Goal: Information Seeking & Learning: Learn about a topic

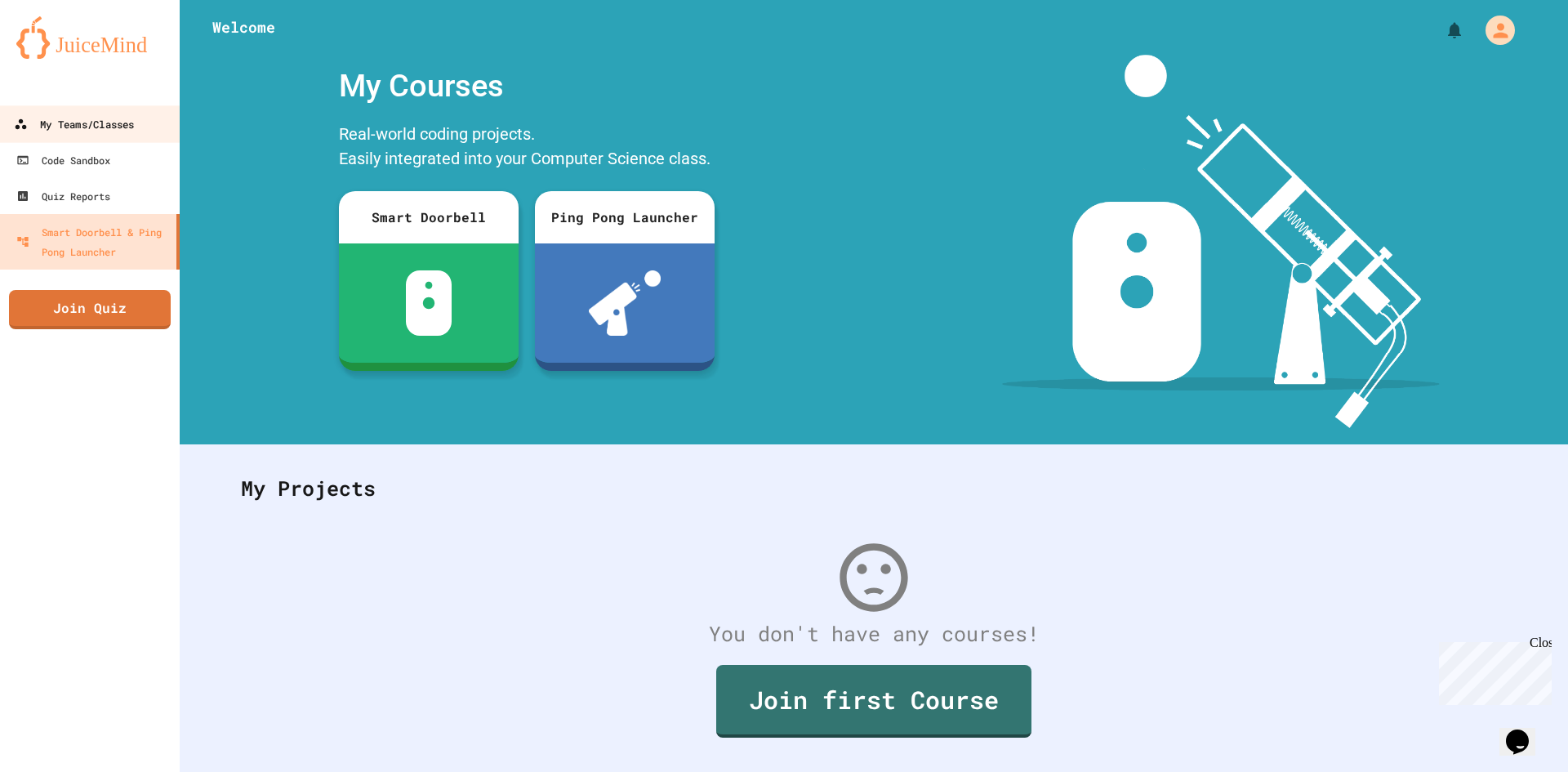
click at [39, 139] on link "My Teams/Classes" at bounding box center [90, 124] width 185 height 37
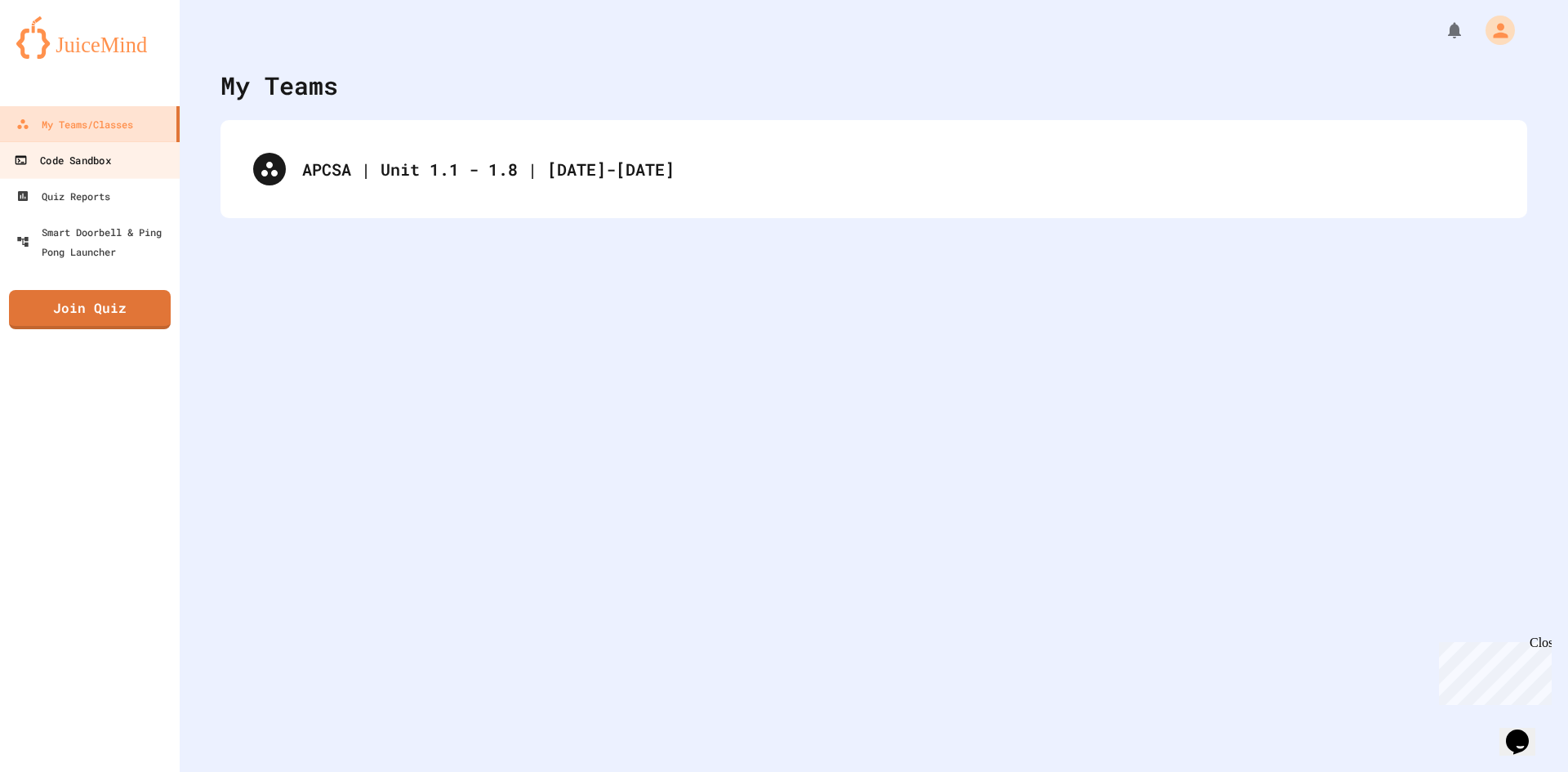
click at [129, 163] on link "Code Sandbox" at bounding box center [90, 160] width 185 height 37
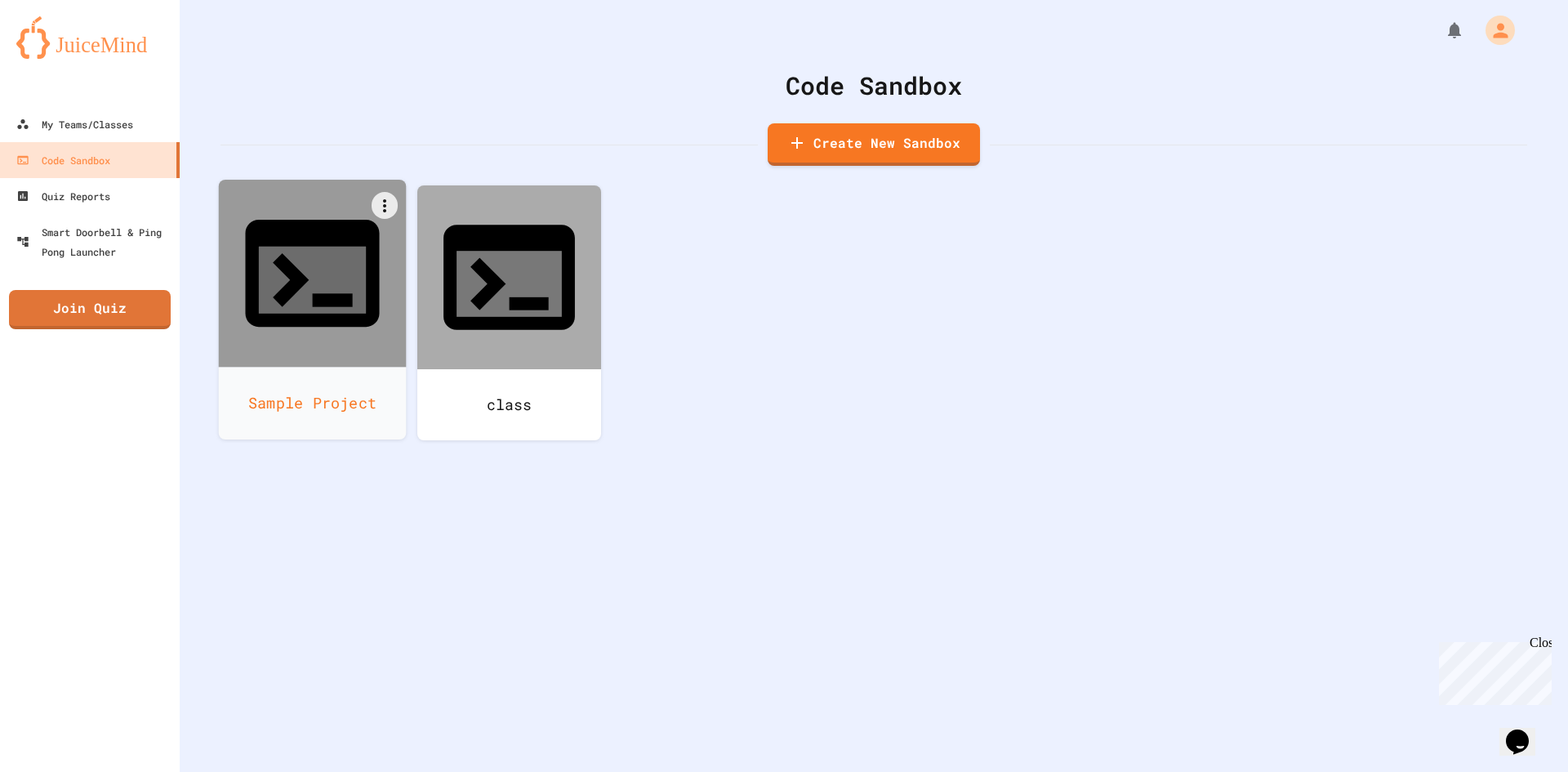
click at [339, 367] on div "Sample Project" at bounding box center [313, 403] width 188 height 73
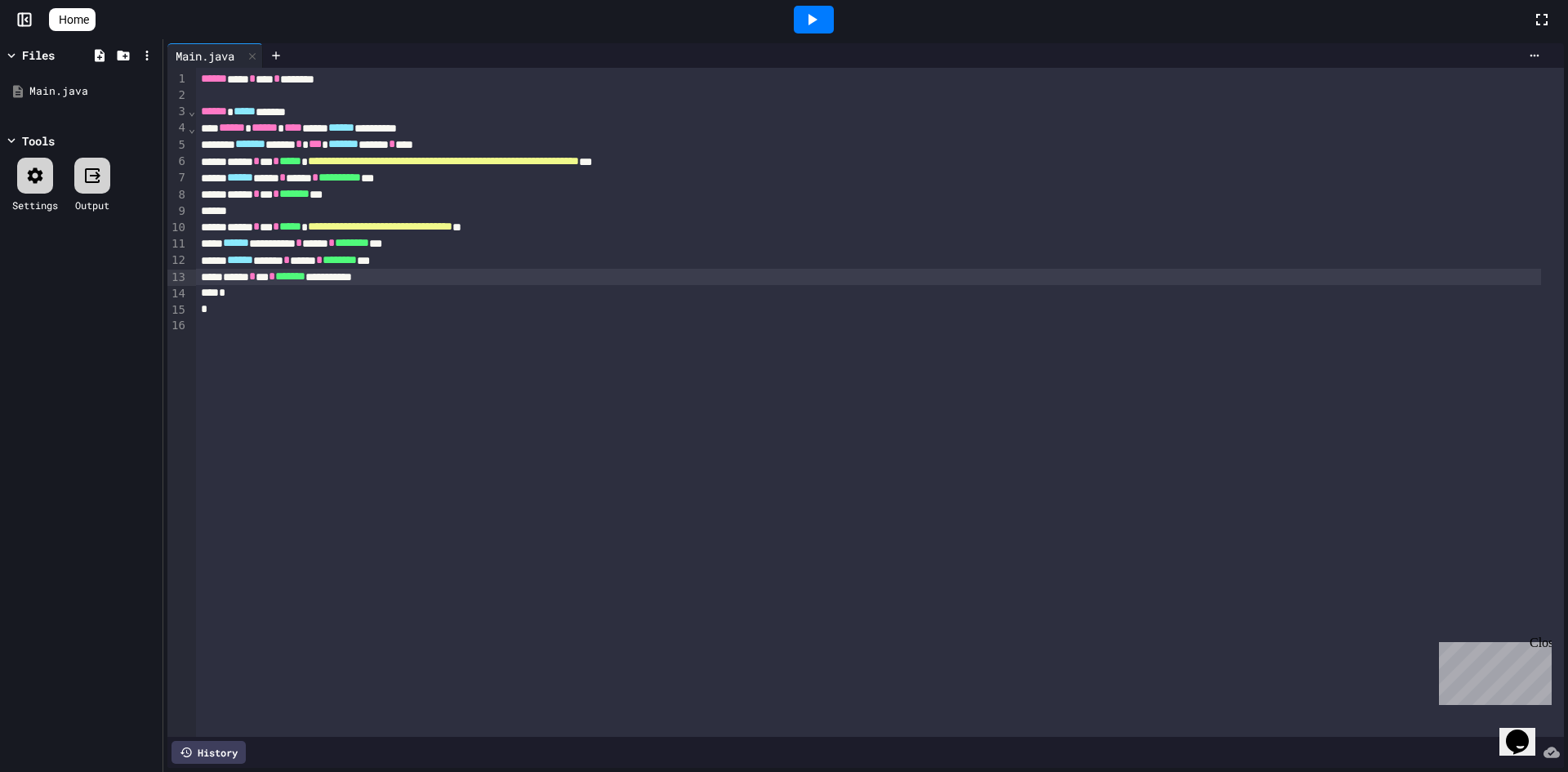
click at [396, 280] on div "**********" at bounding box center [869, 277] width 1345 height 17
click at [422, 275] on div "**********" at bounding box center [869, 277] width 1345 height 17
click at [273, 59] on icon at bounding box center [276, 56] width 13 height 13
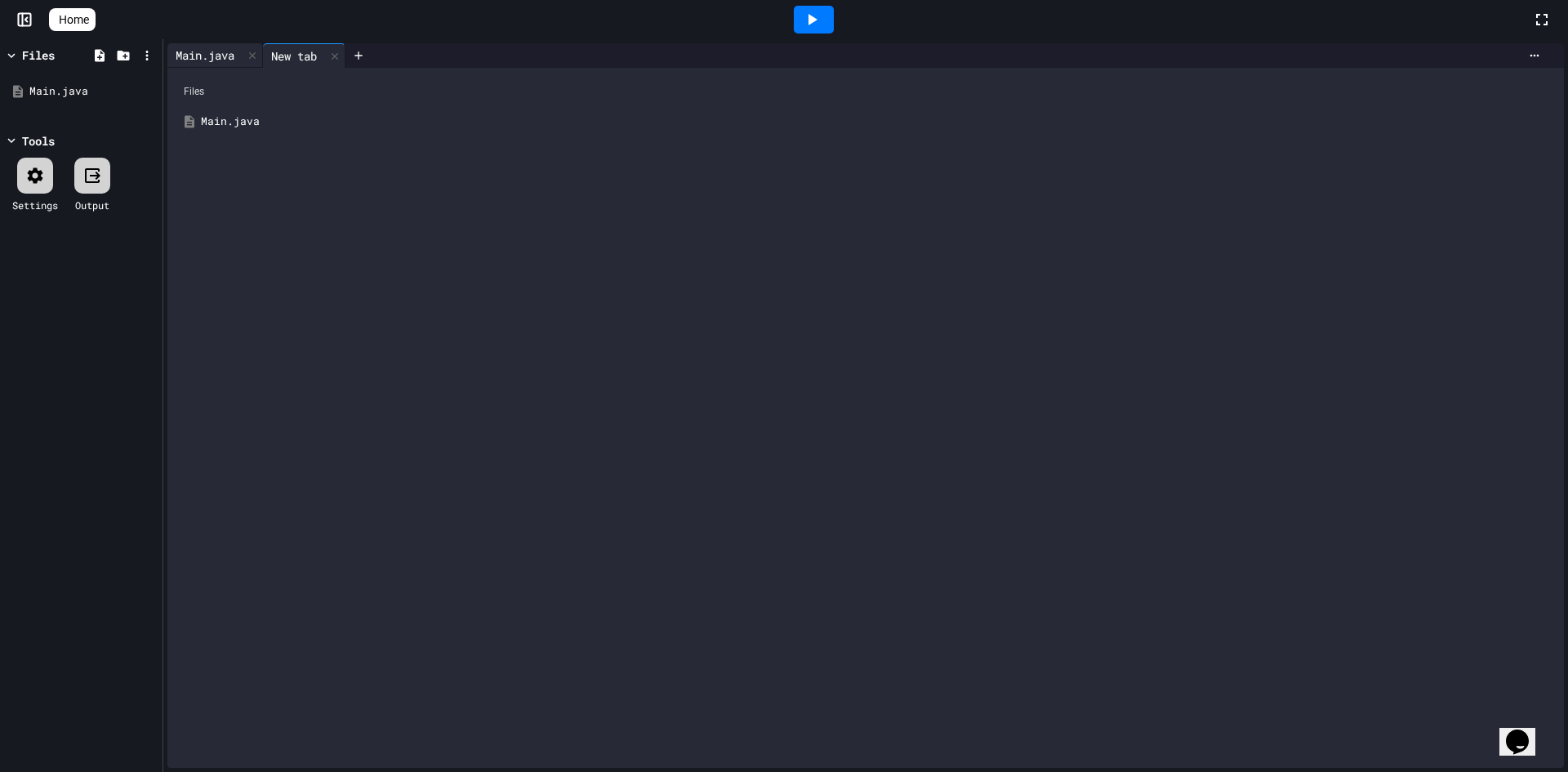
click at [222, 48] on div "Main.java" at bounding box center [204, 55] width 75 height 18
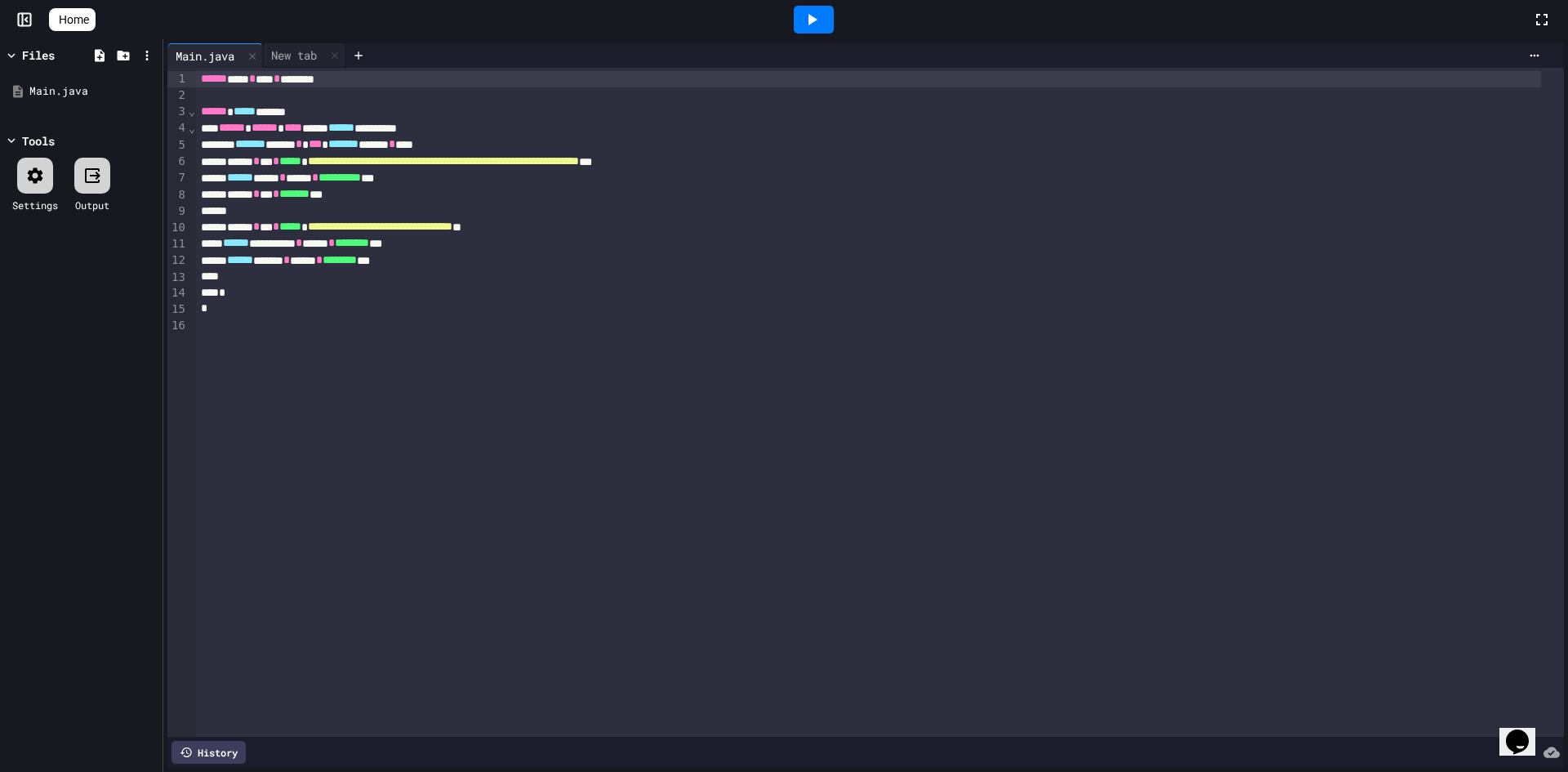
click at [80, 17] on span "Home" at bounding box center [74, 19] width 31 height 17
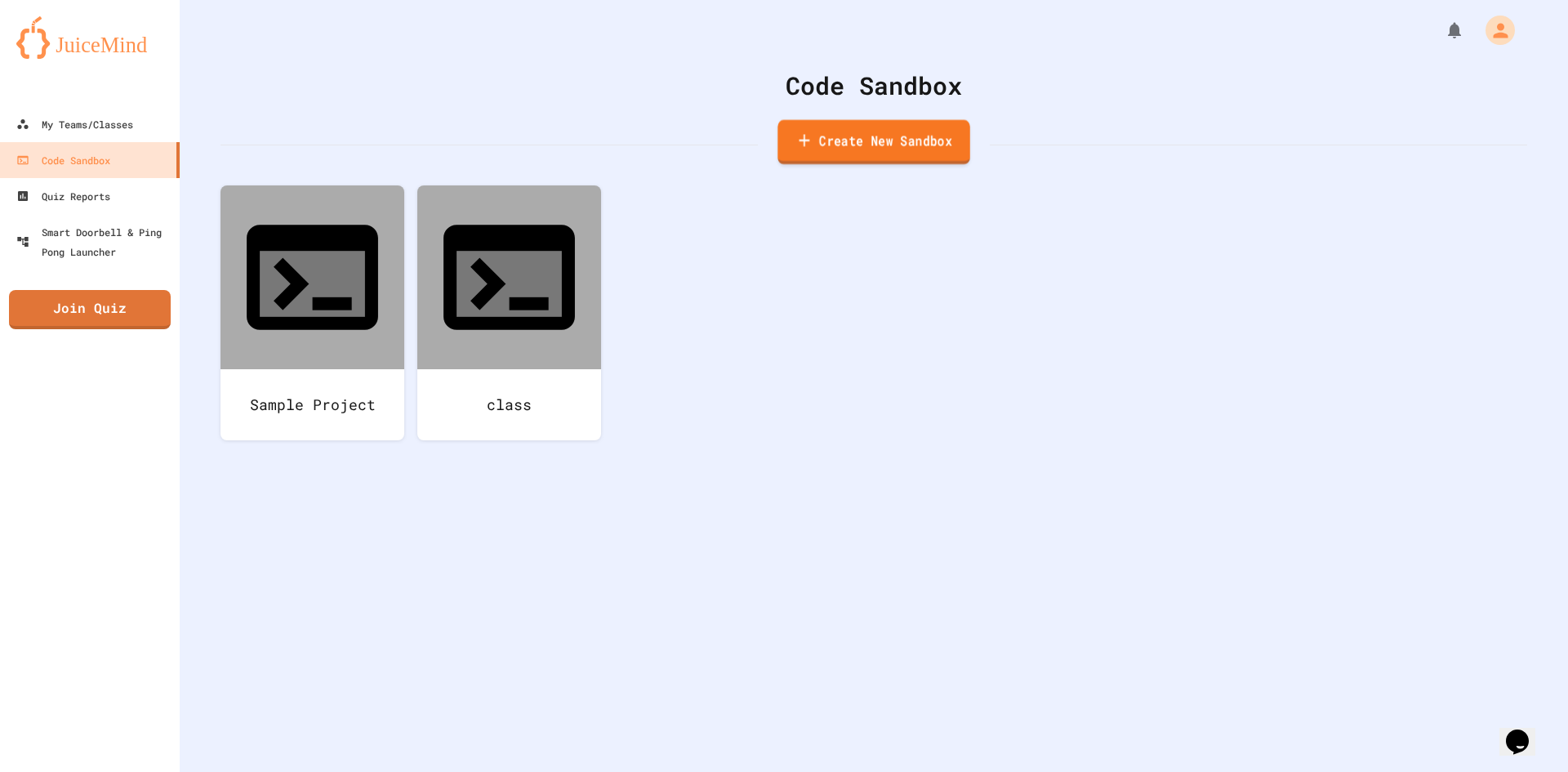
click at [909, 144] on link "Create New Sandbox" at bounding box center [872, 143] width 191 height 45
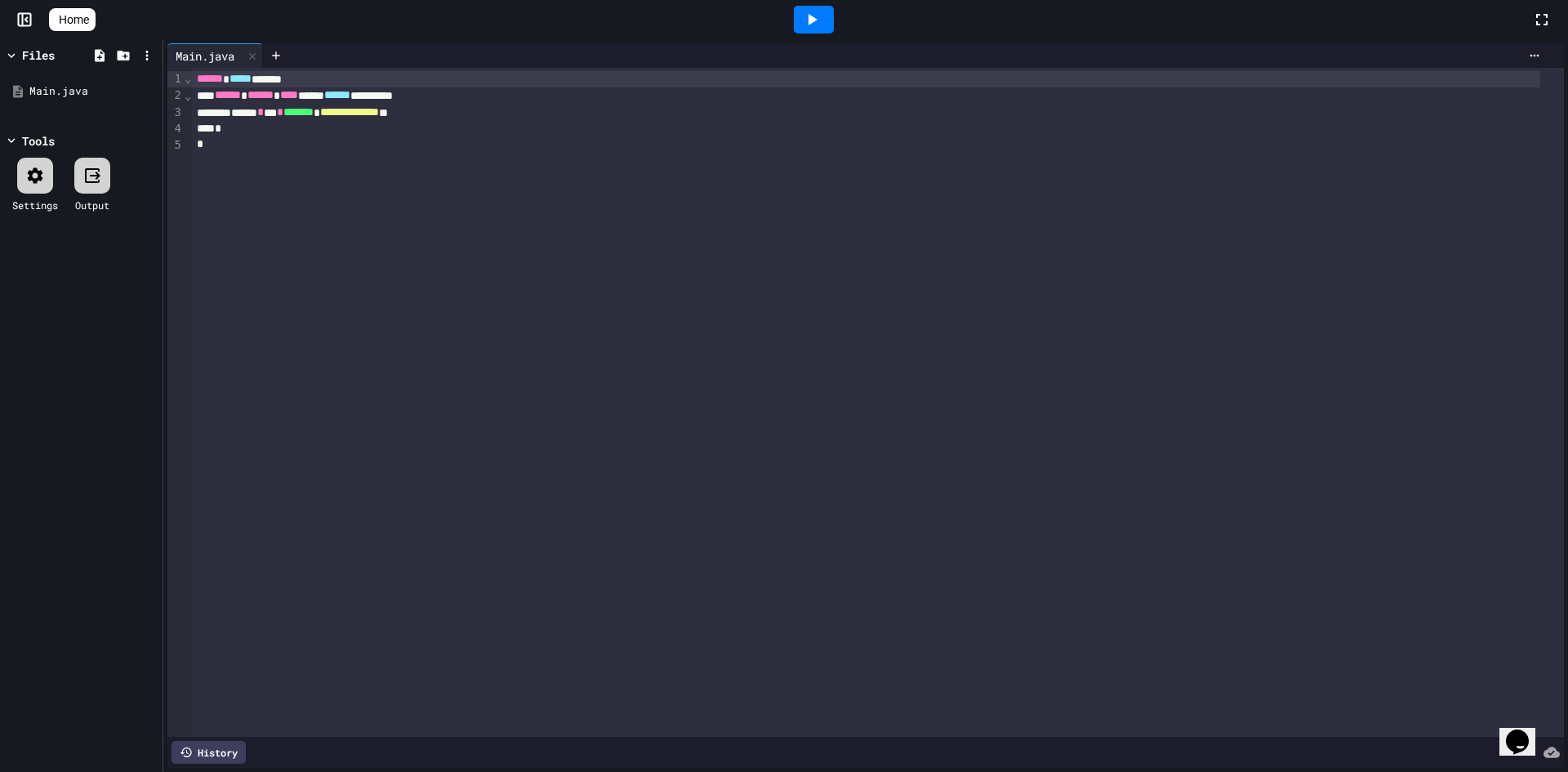
click at [45, 188] on div at bounding box center [35, 175] width 36 height 36
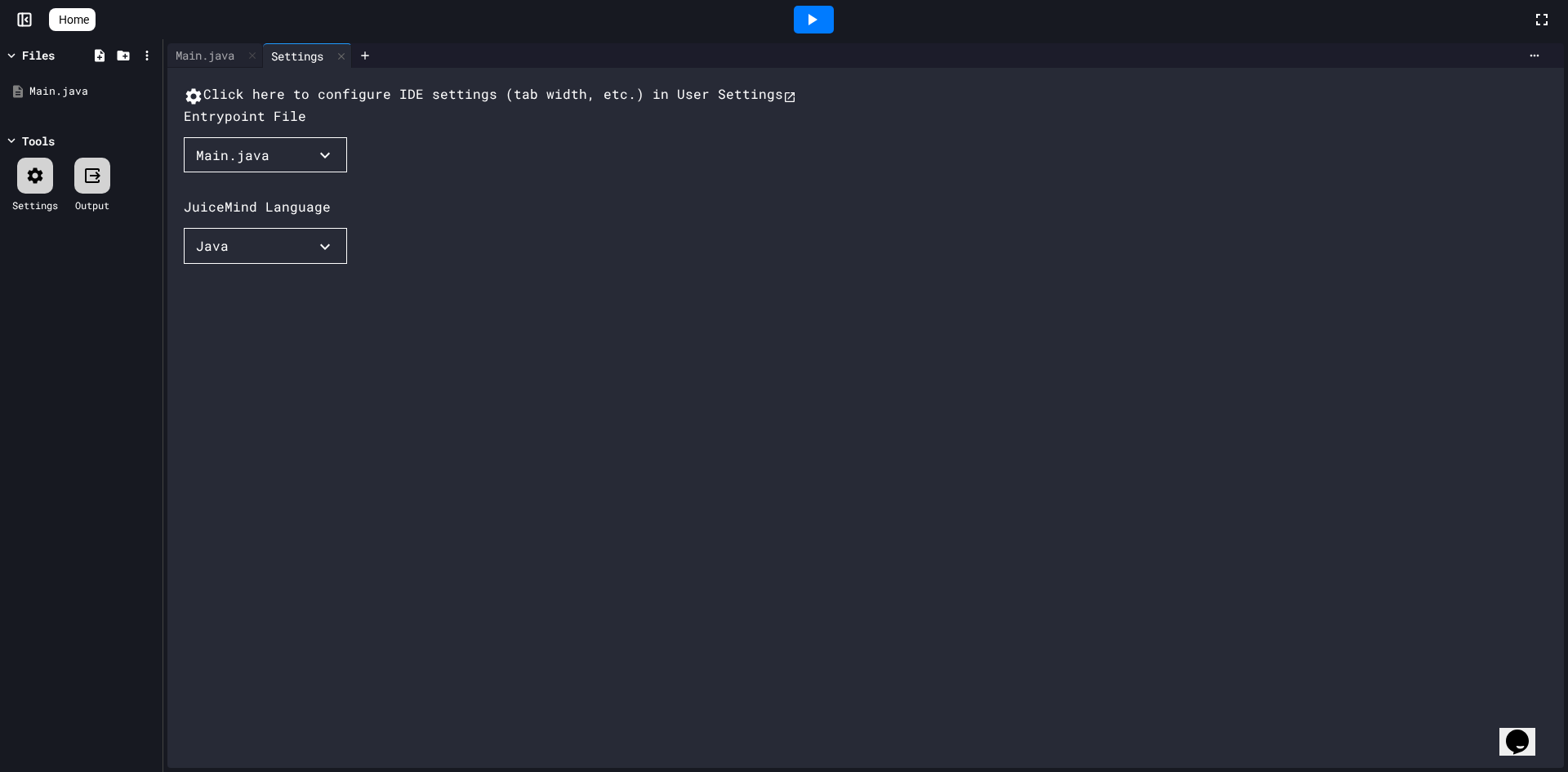
click at [31, 172] on icon at bounding box center [35, 175] width 16 height 16
click at [65, 22] on icon at bounding box center [66, 29] width 17 height 14
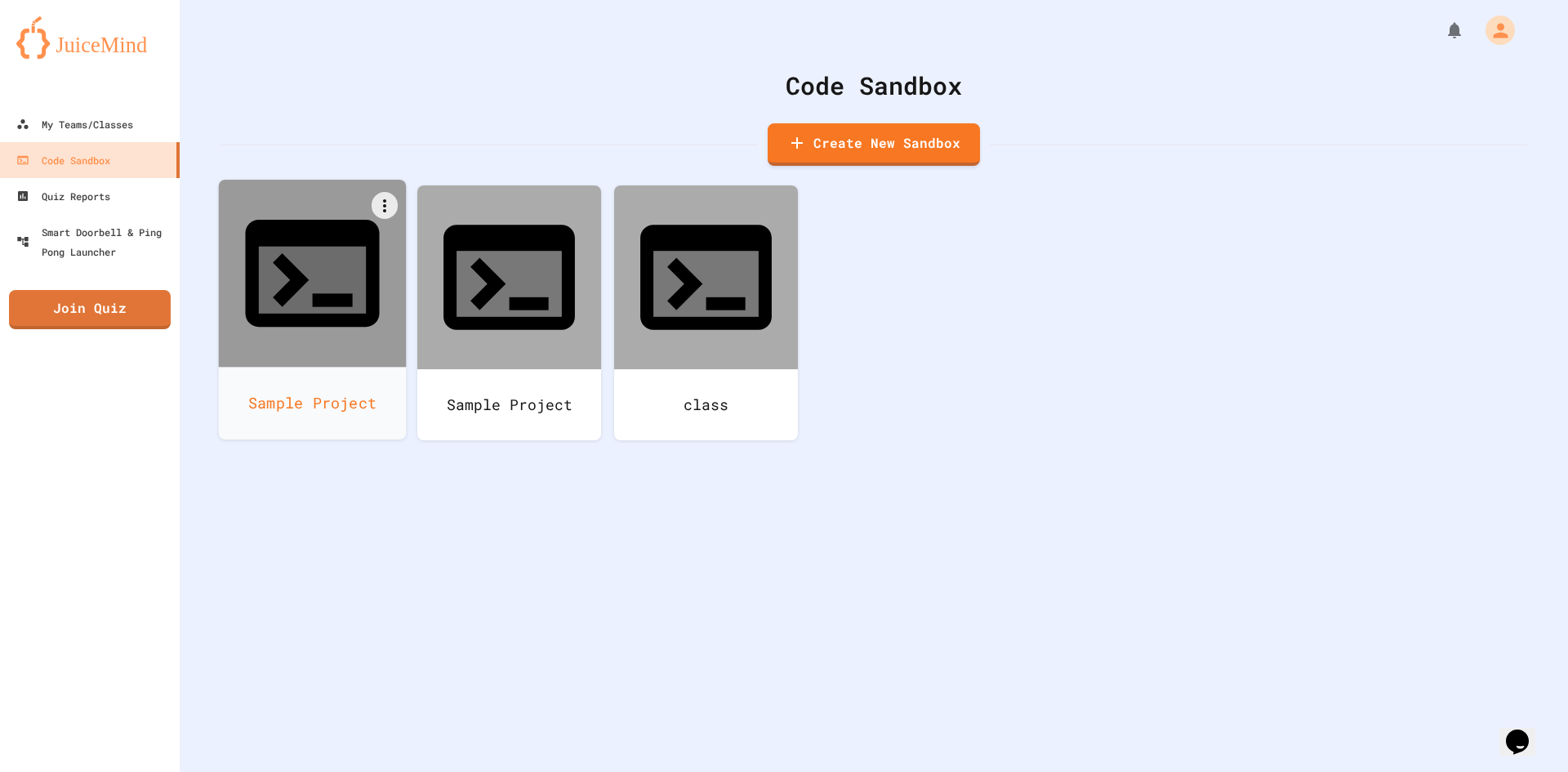
click at [368, 367] on div "Sample Project" at bounding box center [313, 403] width 188 height 73
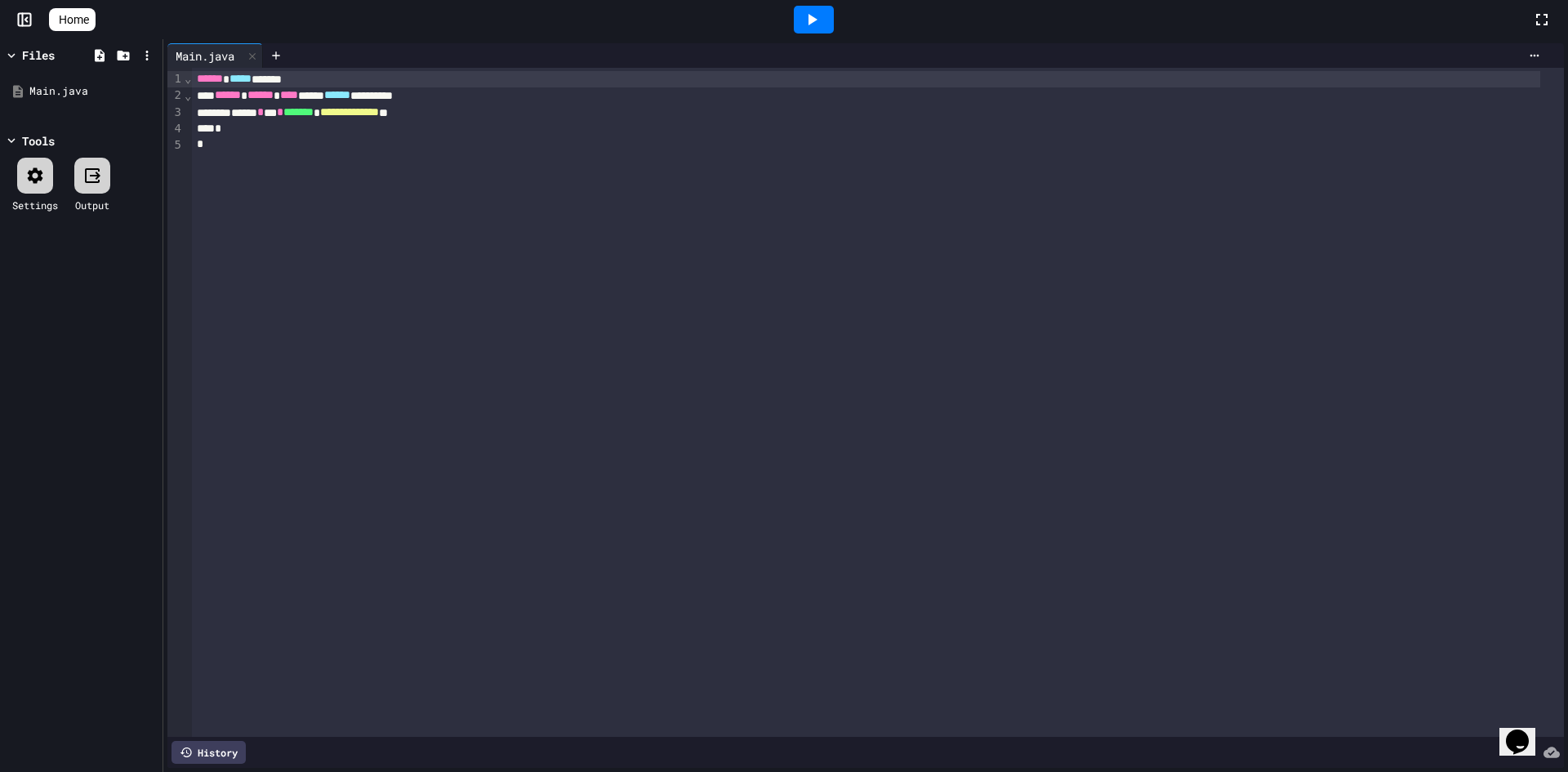
click at [45, 175] on div at bounding box center [35, 175] width 36 height 36
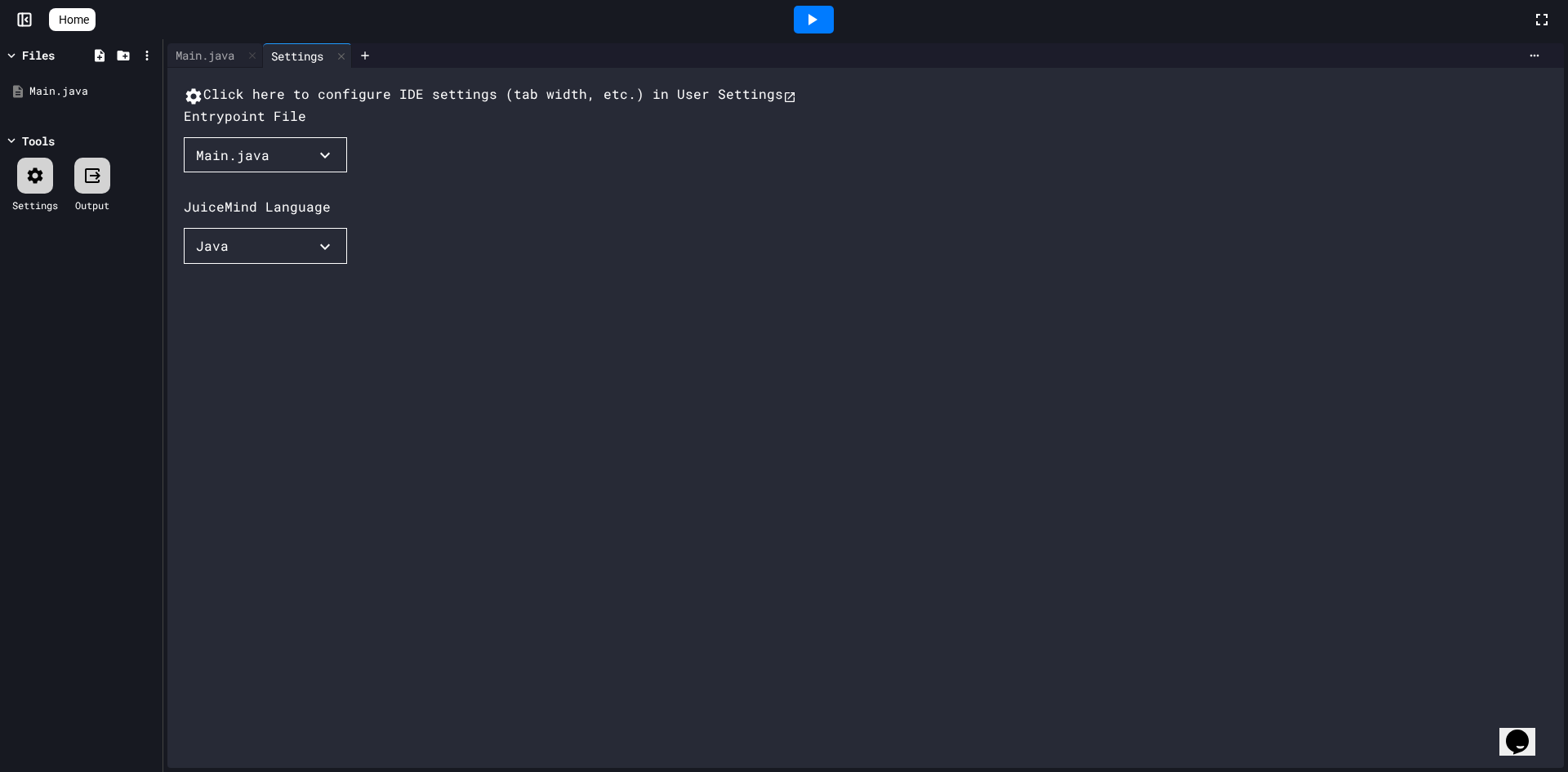
click at [74, 4] on div "Home" at bounding box center [784, 19] width 1568 height 39
click at [74, 16] on span "Home" at bounding box center [74, 19] width 31 height 17
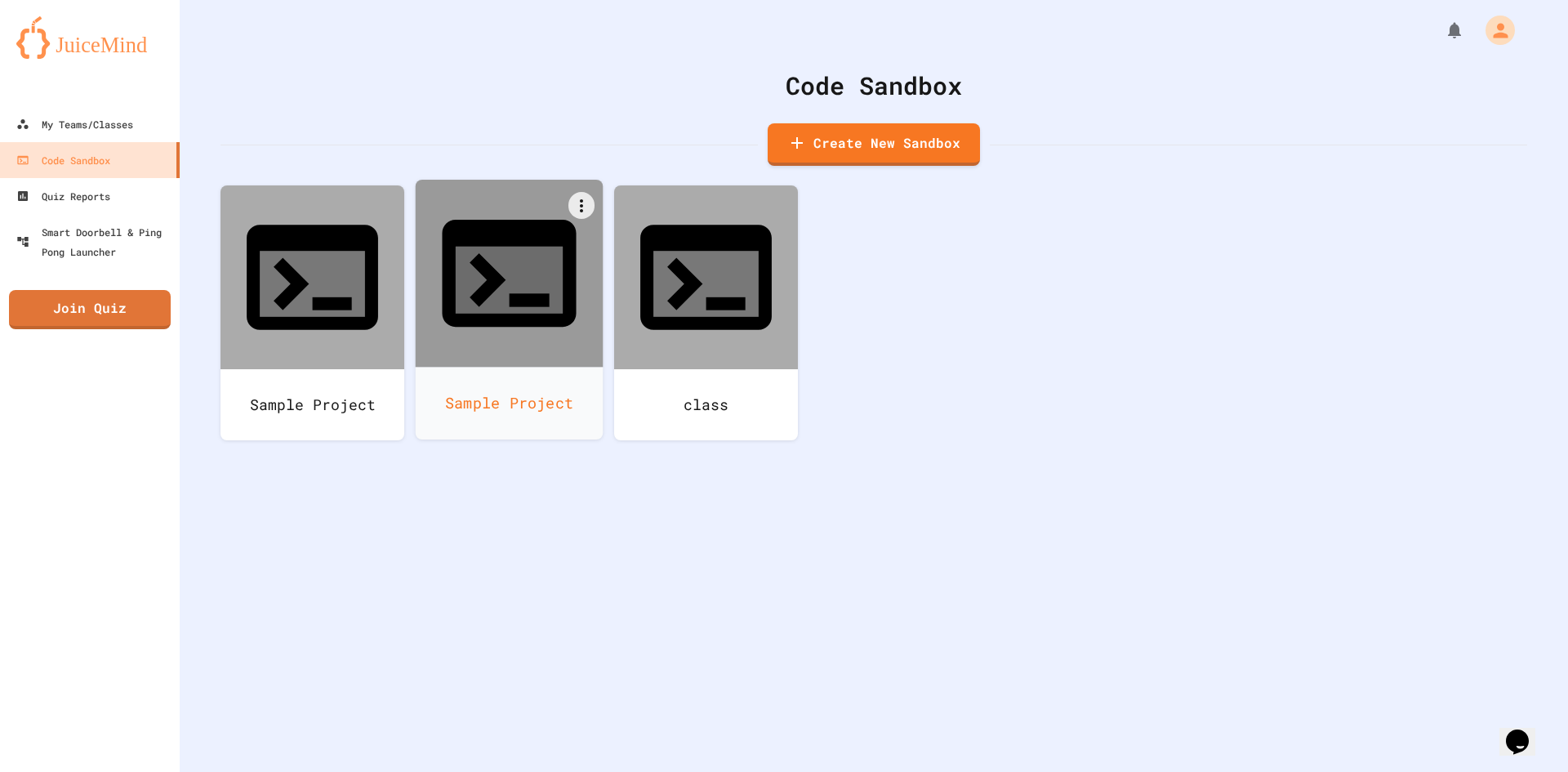
click at [539, 367] on div "Sample Project" at bounding box center [509, 403] width 188 height 73
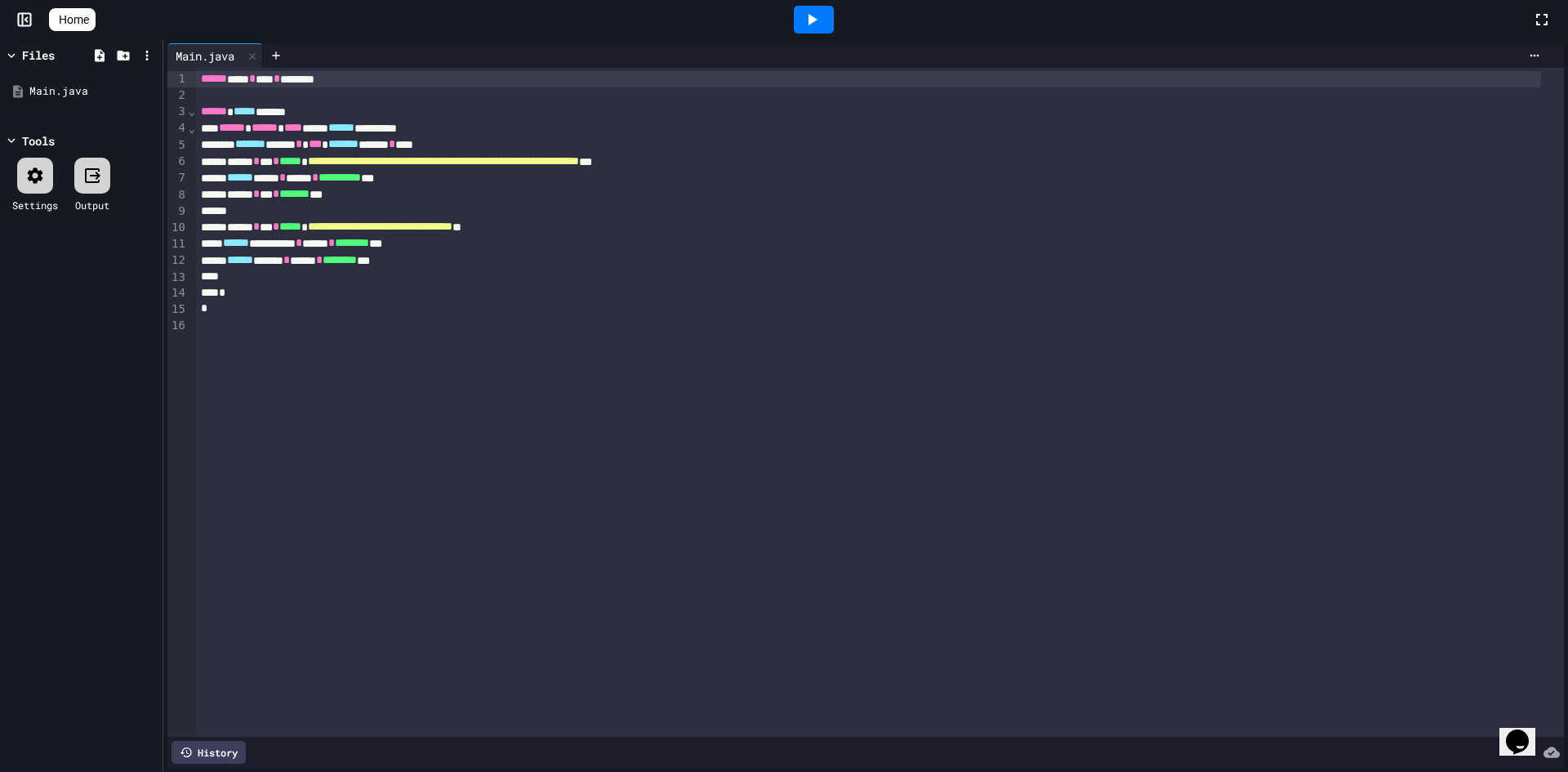
click at [80, 14] on span "Home" at bounding box center [74, 19] width 31 height 17
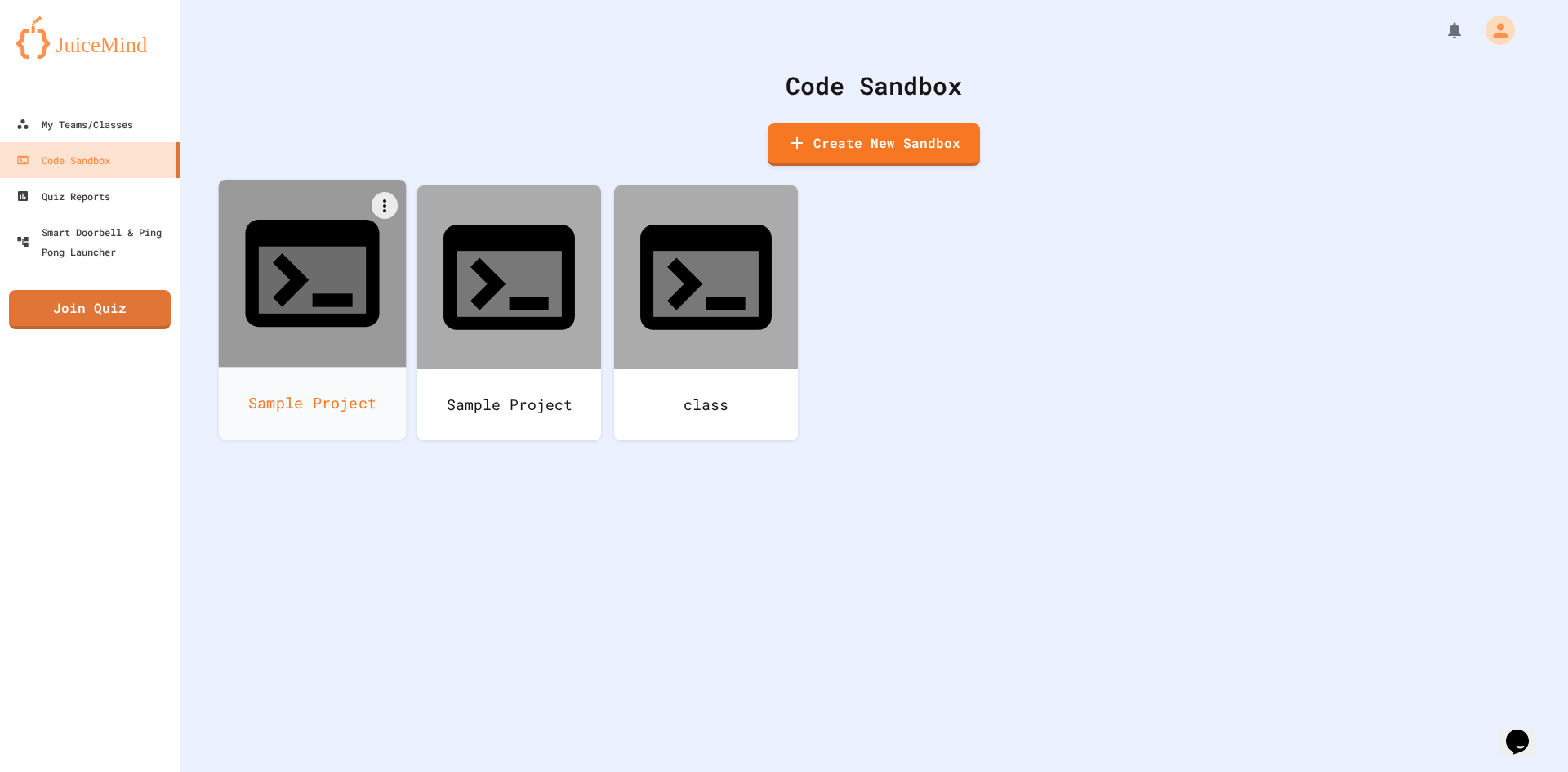
click at [324, 367] on div "Sample Project" at bounding box center [313, 403] width 188 height 73
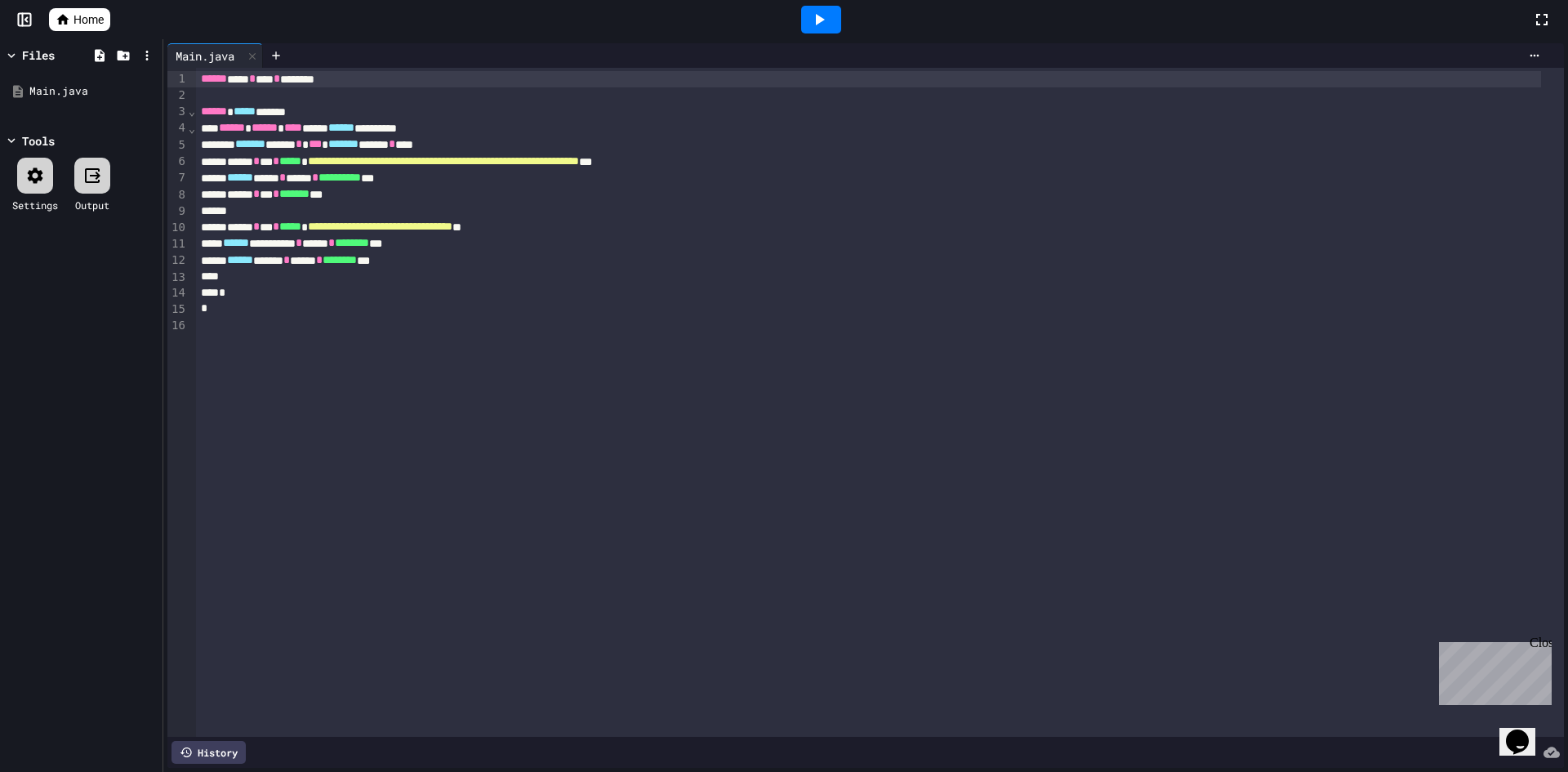
click at [80, 27] on span "Home" at bounding box center [88, 19] width 31 height 17
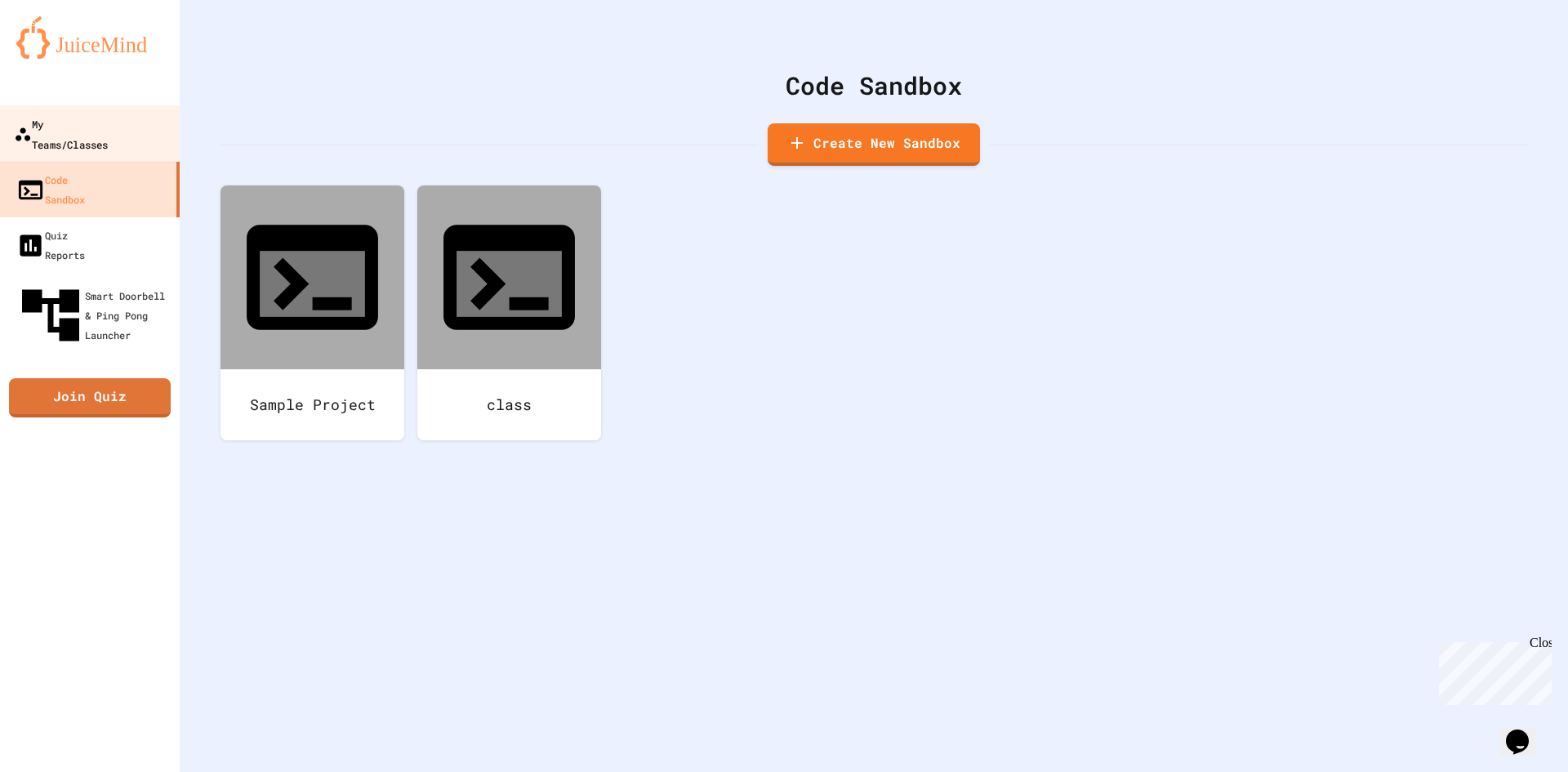
click at [98, 119] on div "My Teams/Classes" at bounding box center [61, 133] width 94 height 40
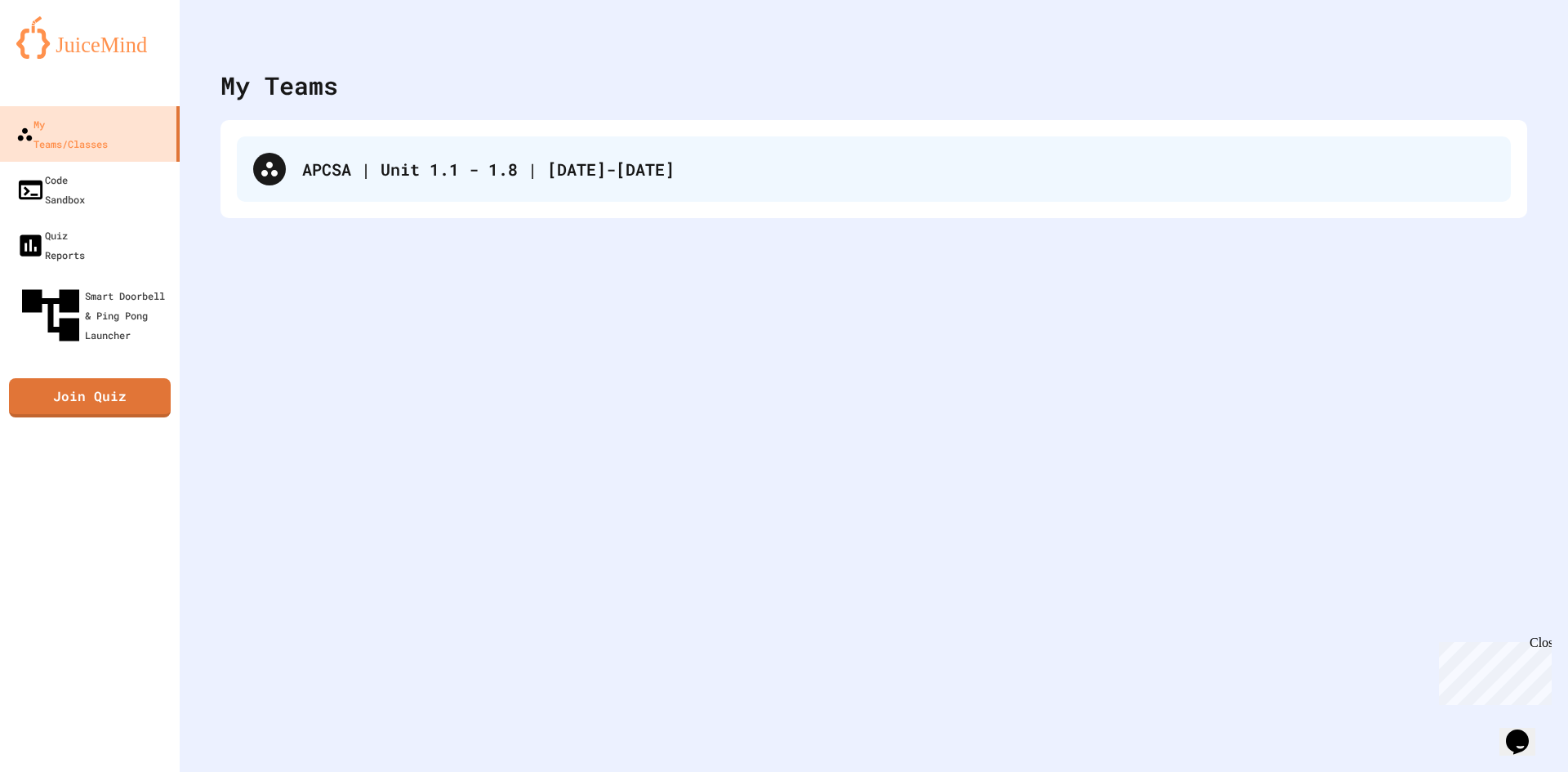
click at [297, 181] on div "APCSA | Unit 1.1 - 1.8 | [DATE]-[DATE]" at bounding box center [873, 168] width 1274 height 66
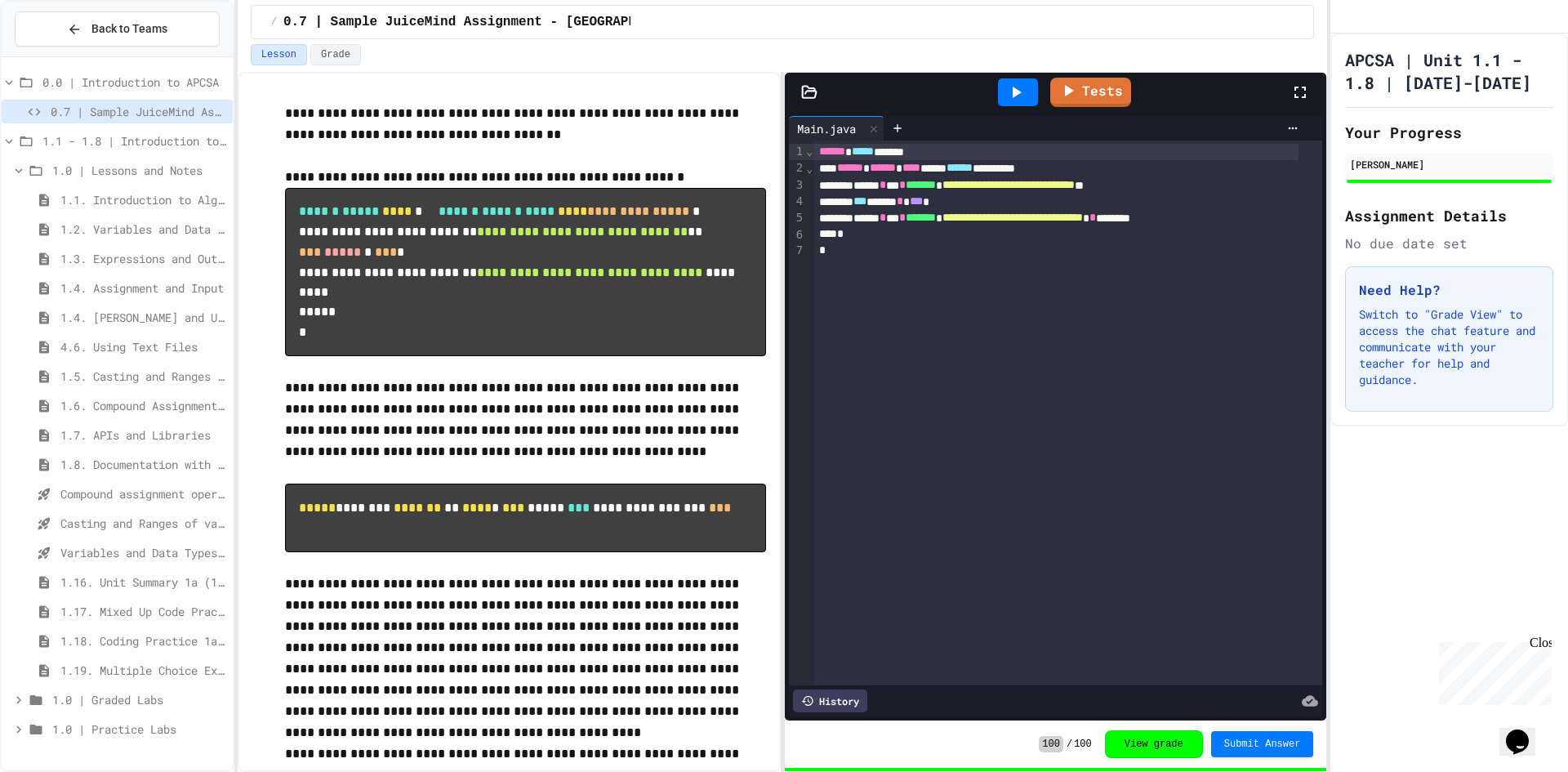
click at [149, 307] on div "1.4. [PERSON_NAME] and User Input" at bounding box center [117, 318] width 231 height 24
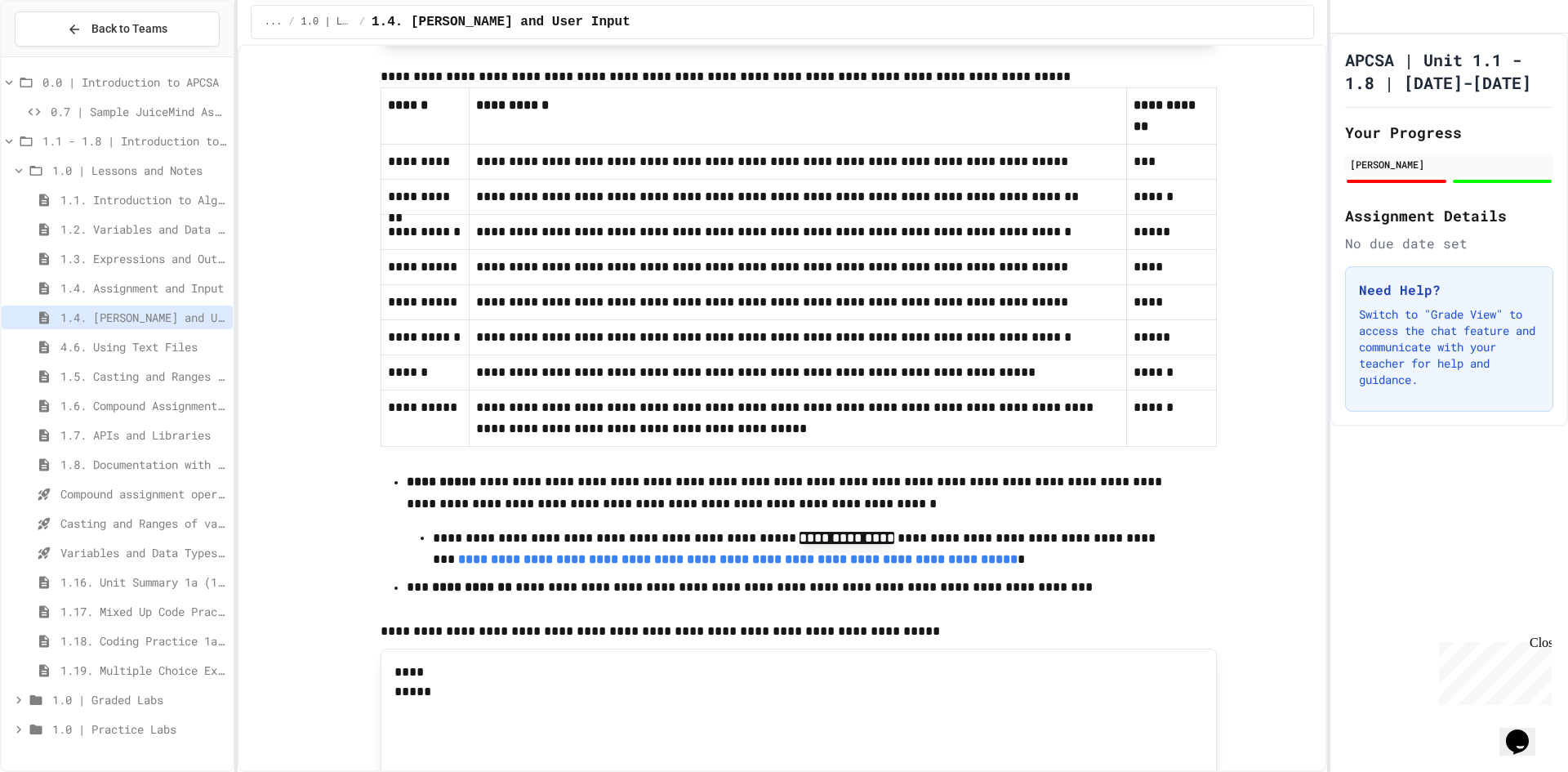
scroll to position [2778, 0]
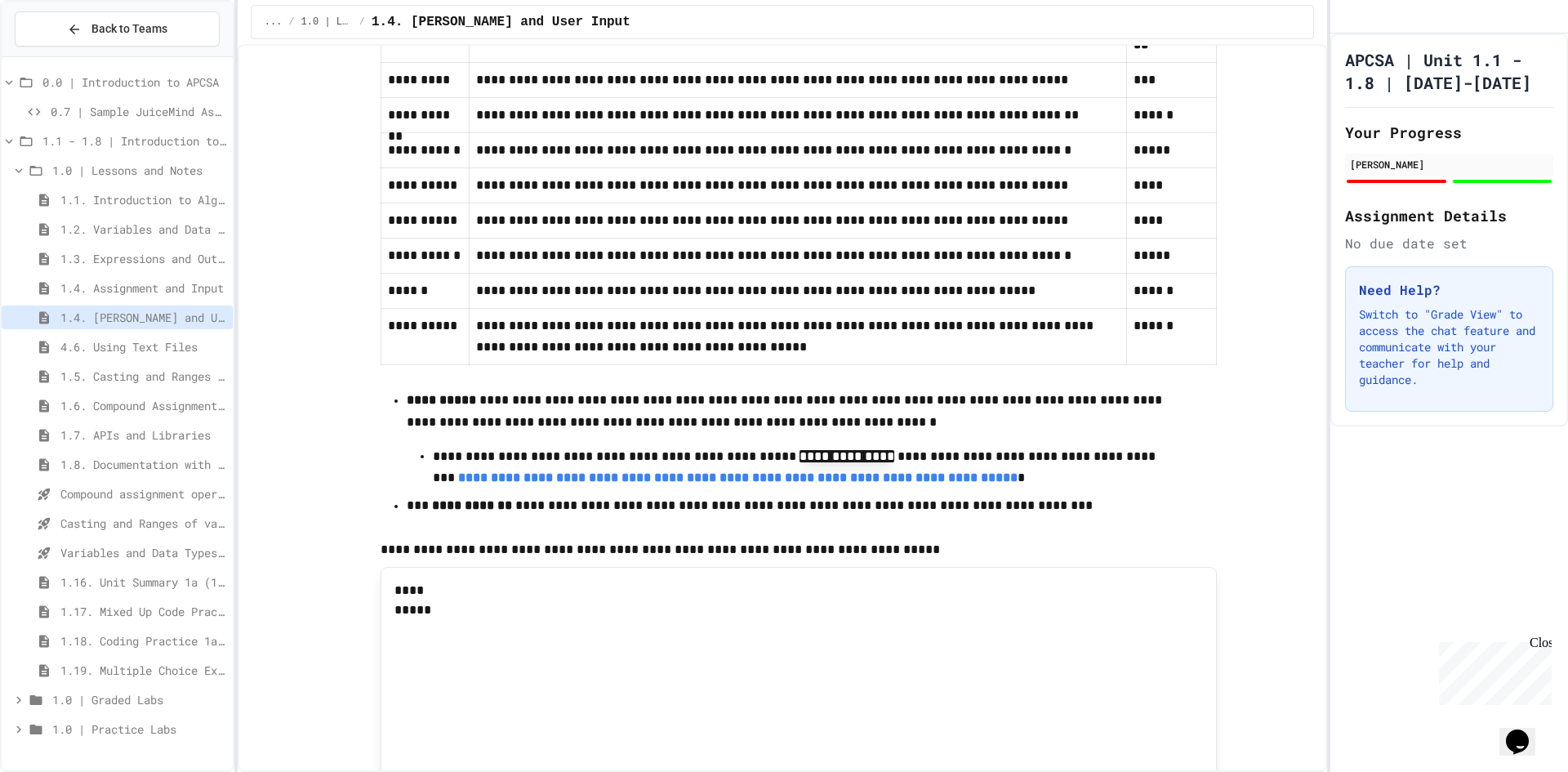
click at [139, 373] on span "1.5. Casting and Ranges of Values" at bounding box center [142, 376] width 166 height 18
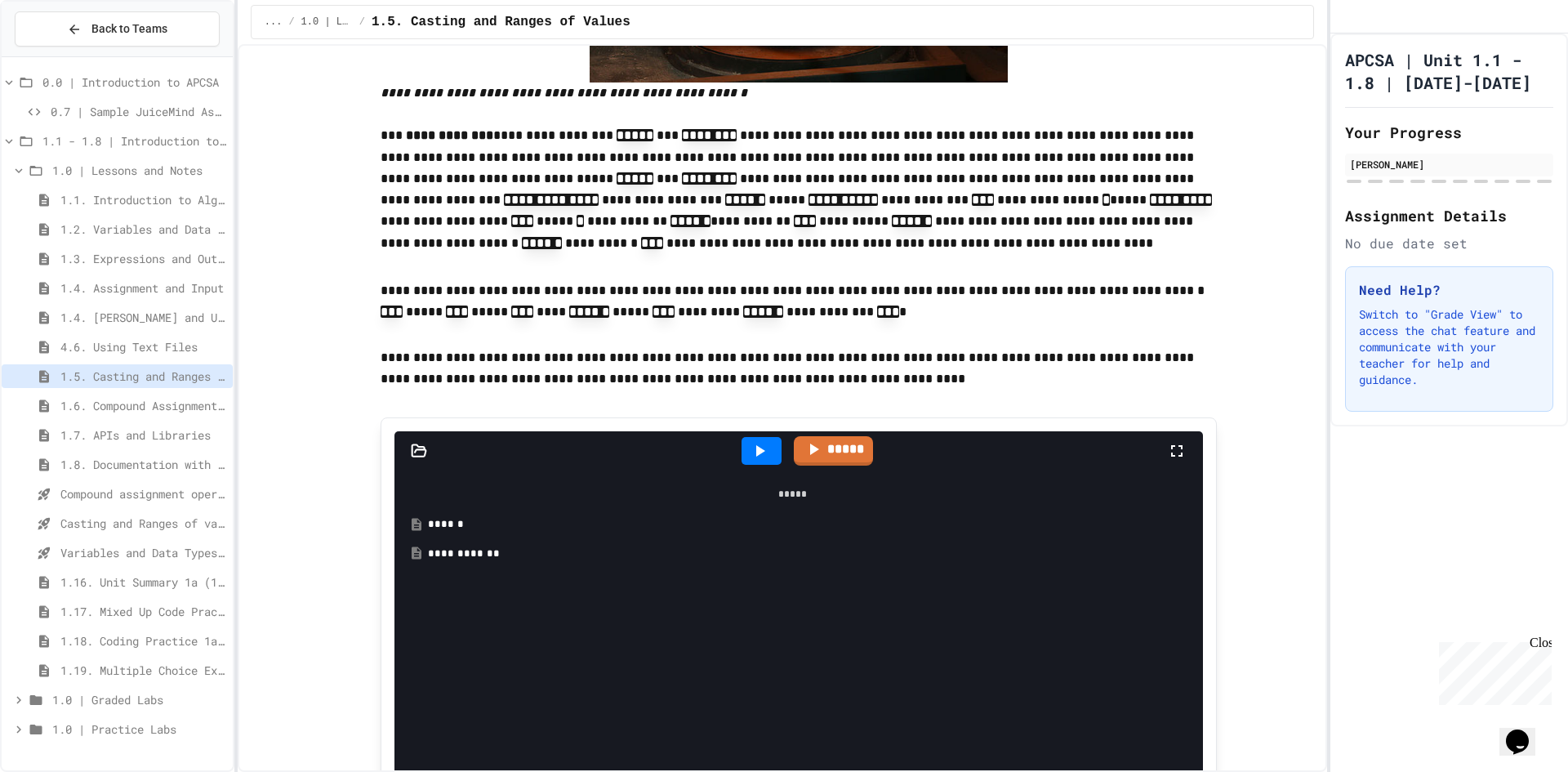
scroll to position [654, 0]
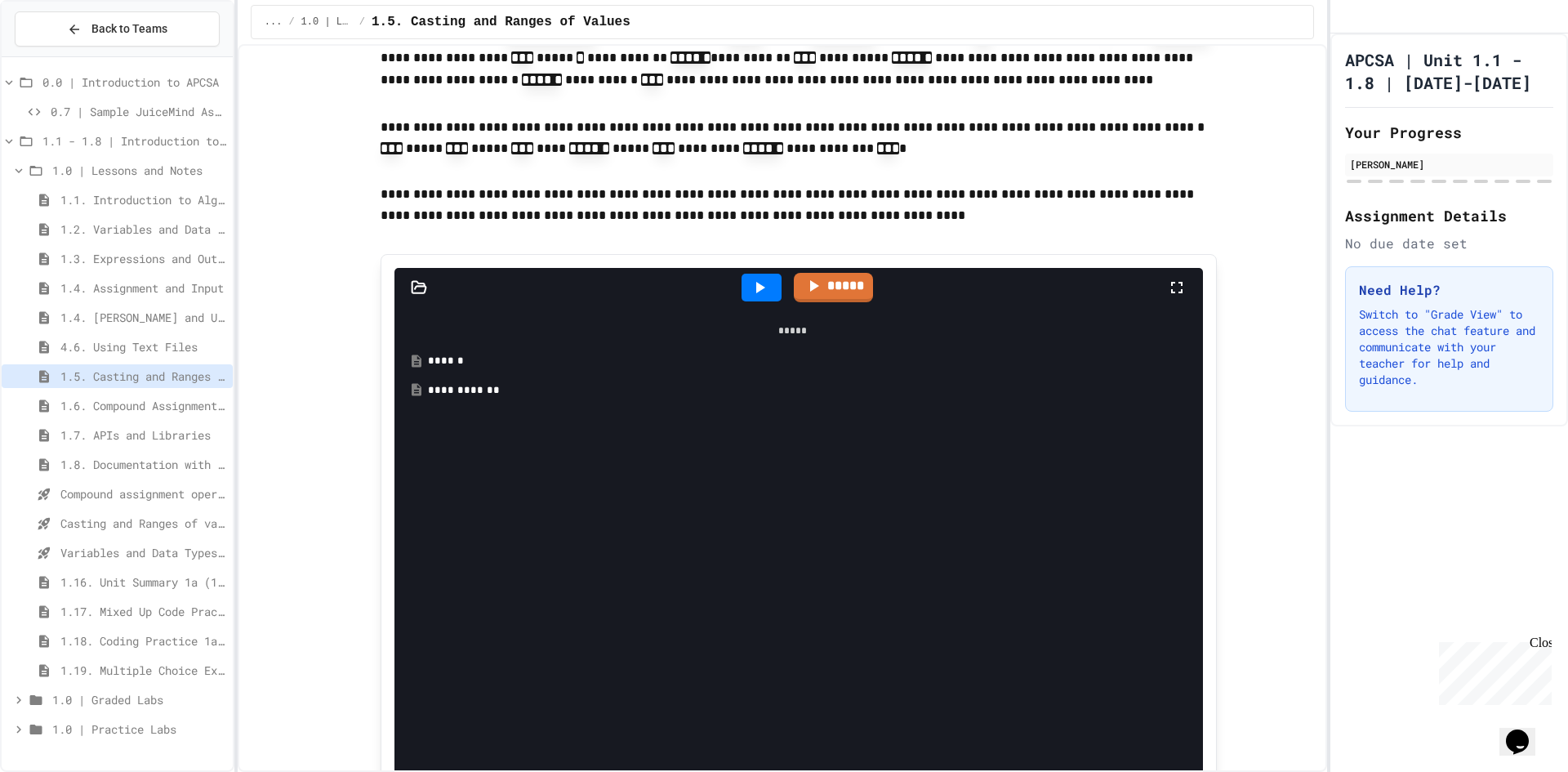
click at [463, 382] on div "**********" at bounding box center [804, 391] width 753 height 17
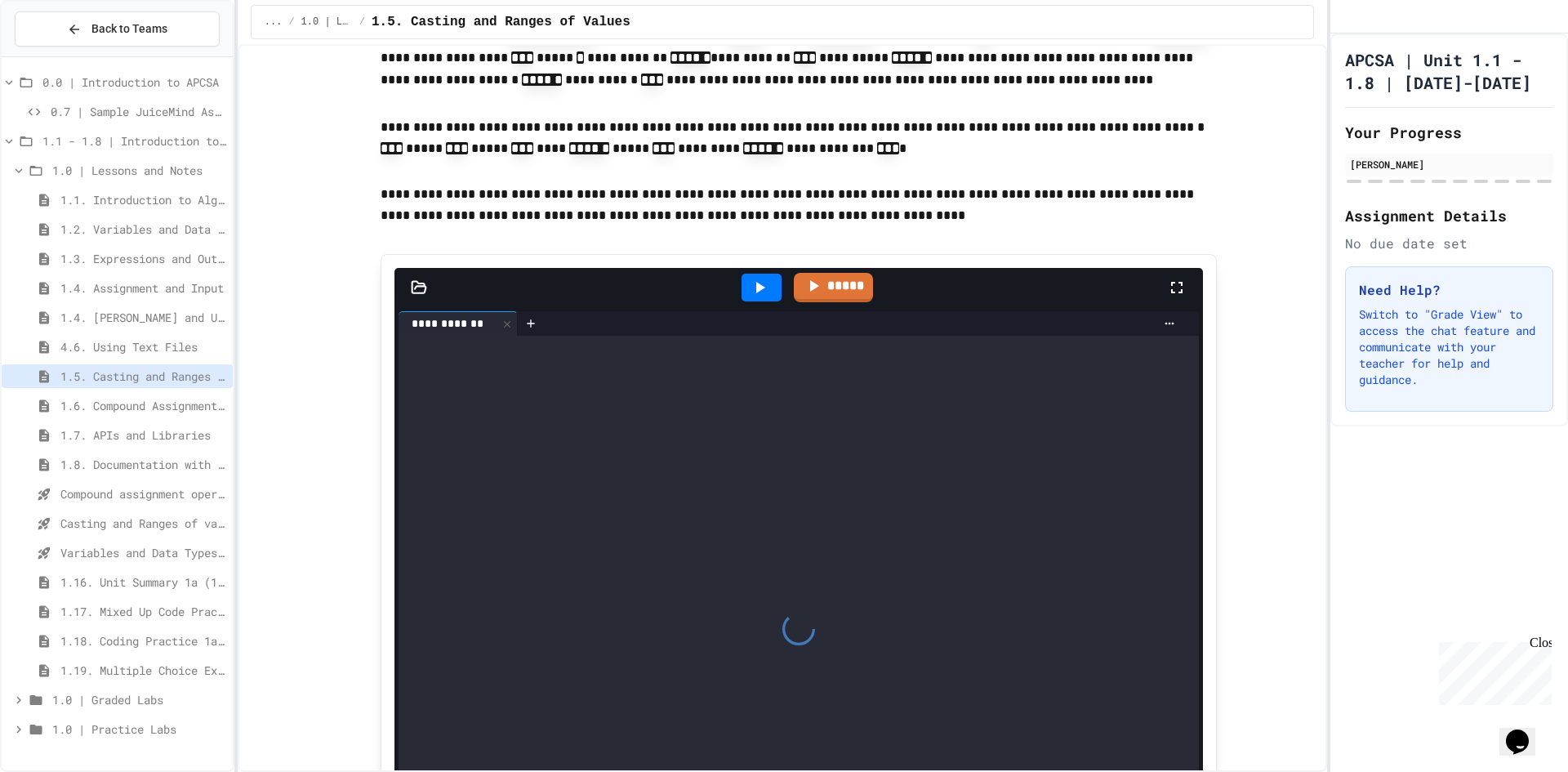
scroll to position [735, 0]
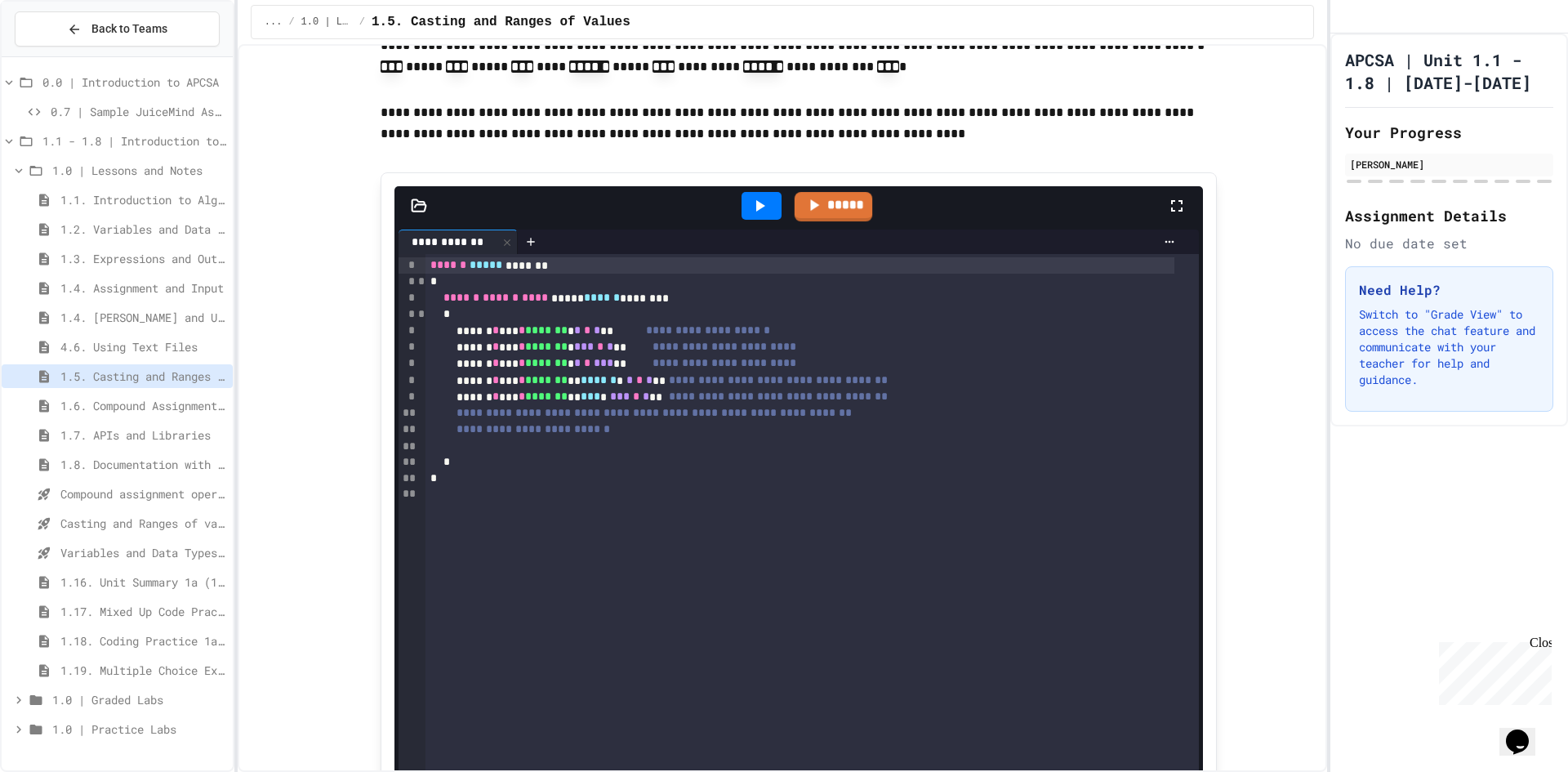
click at [742, 192] on div at bounding box center [760, 205] width 40 height 28
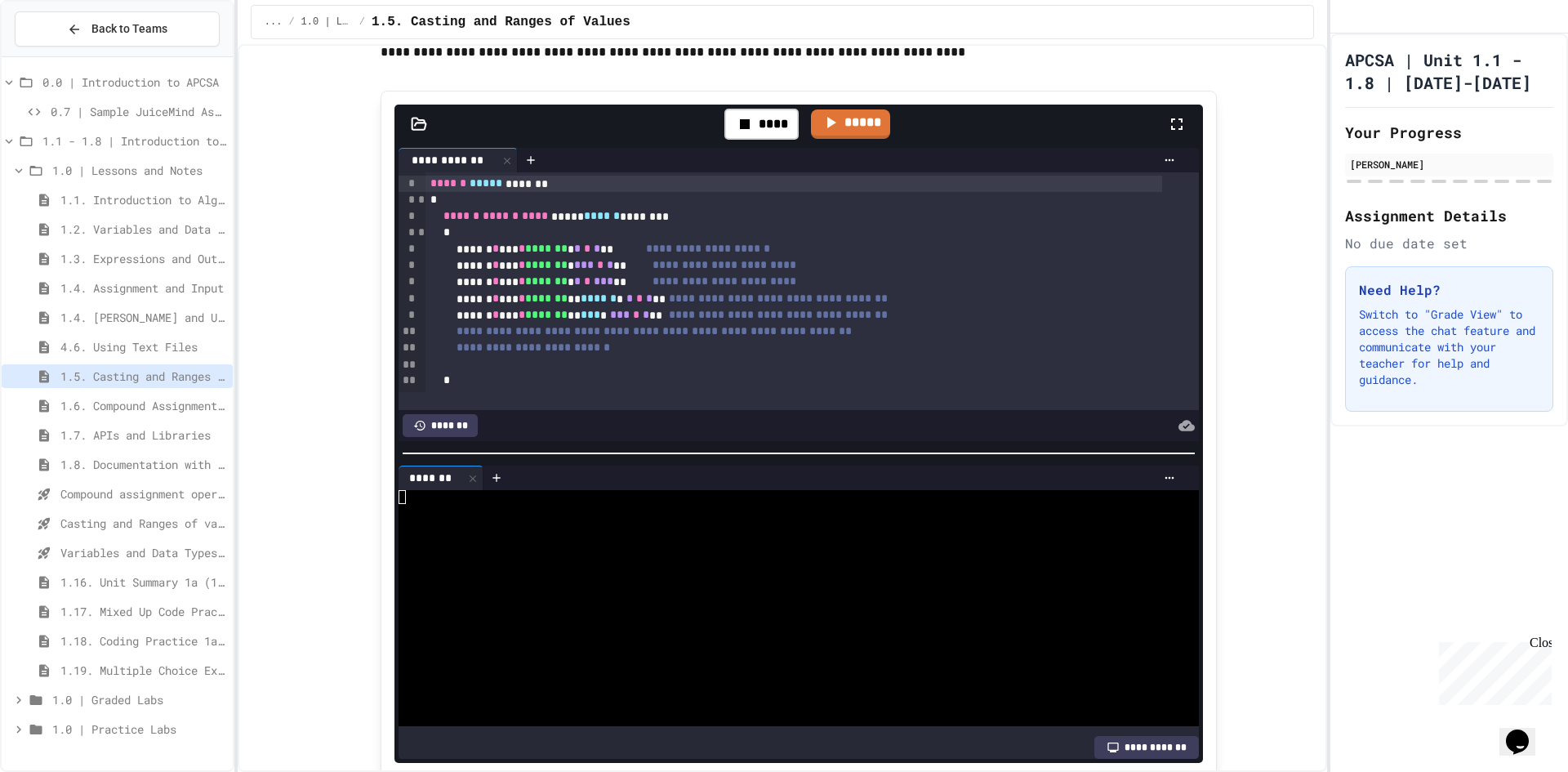
scroll to position [980, 0]
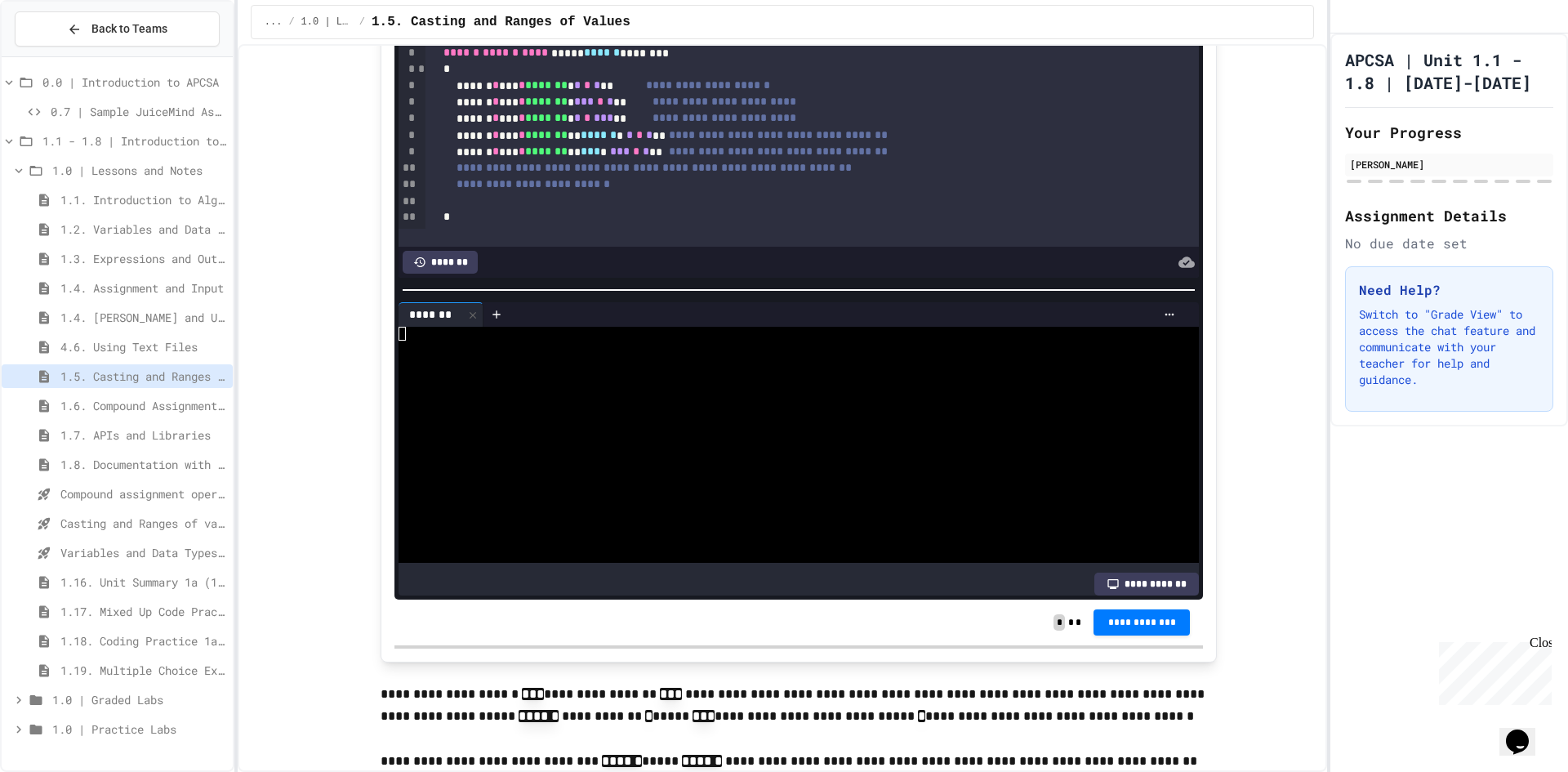
click at [732, 303] on div at bounding box center [833, 315] width 699 height 24
click at [601, 341] on div at bounding box center [784, 347] width 772 height 14
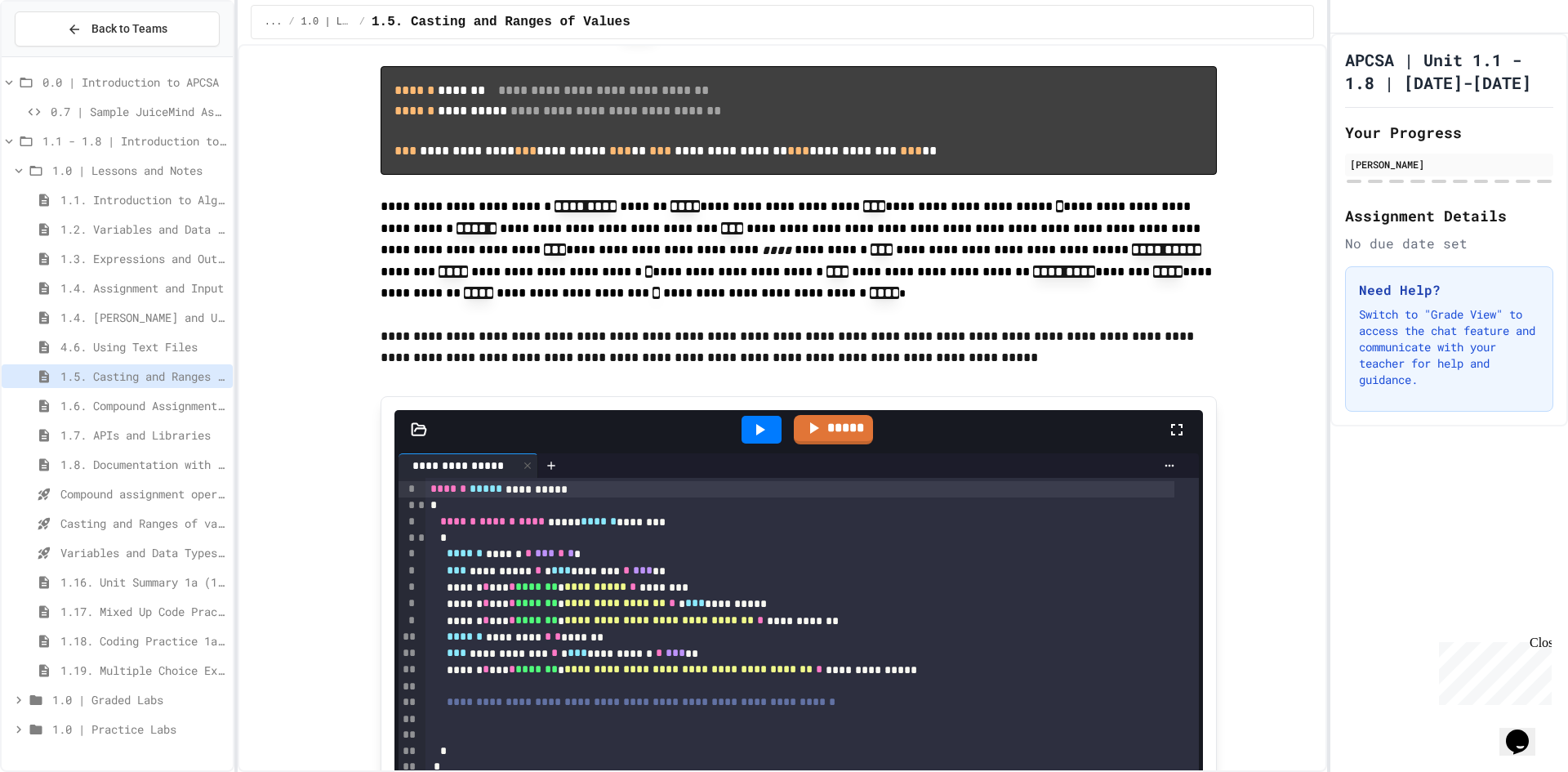
scroll to position [2370, 0]
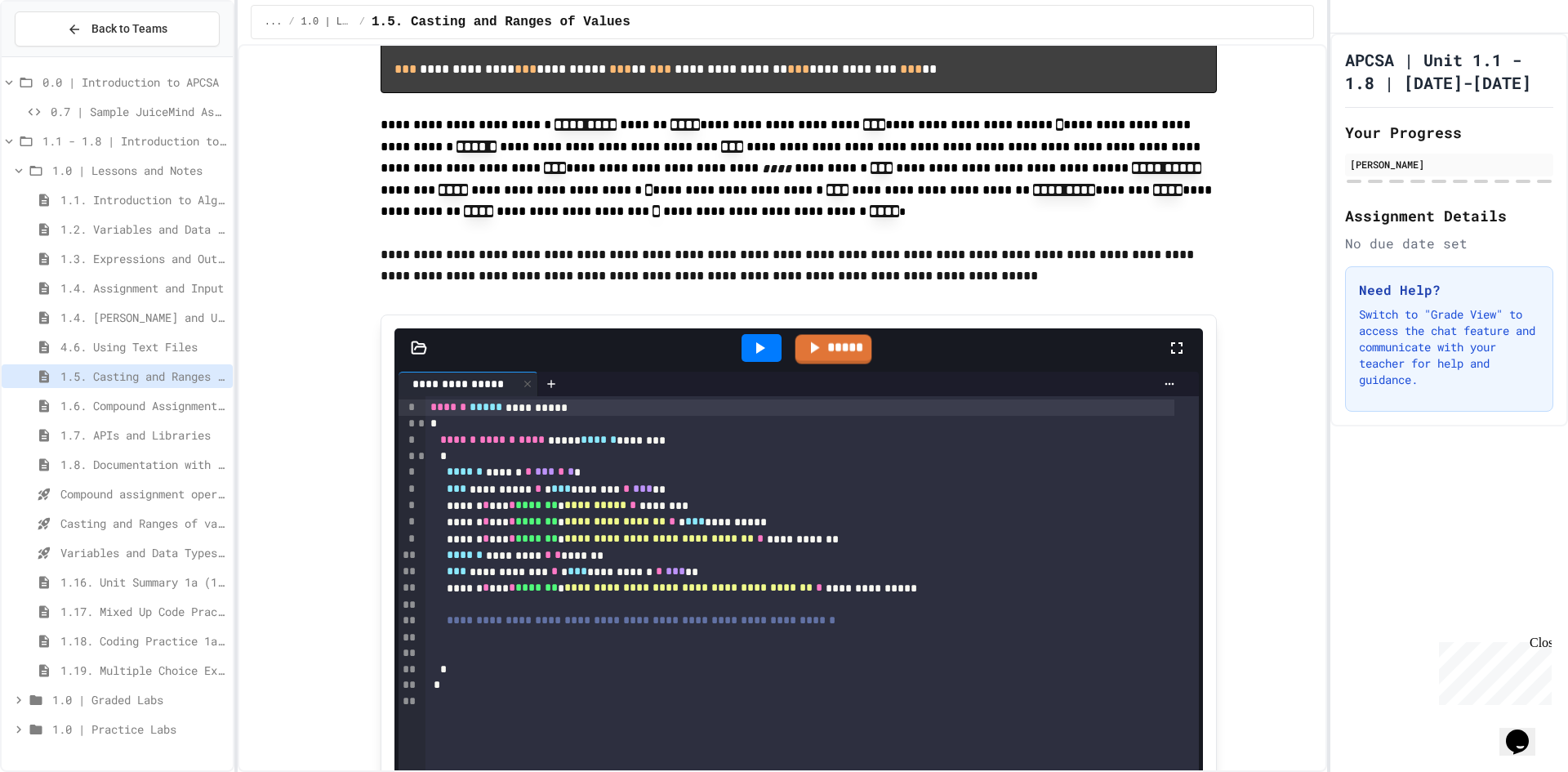
click at [781, 370] on div at bounding box center [761, 348] width 56 height 44
click at [777, 361] on div at bounding box center [761, 348] width 56 height 44
click at [756, 354] on icon at bounding box center [760, 348] width 9 height 11
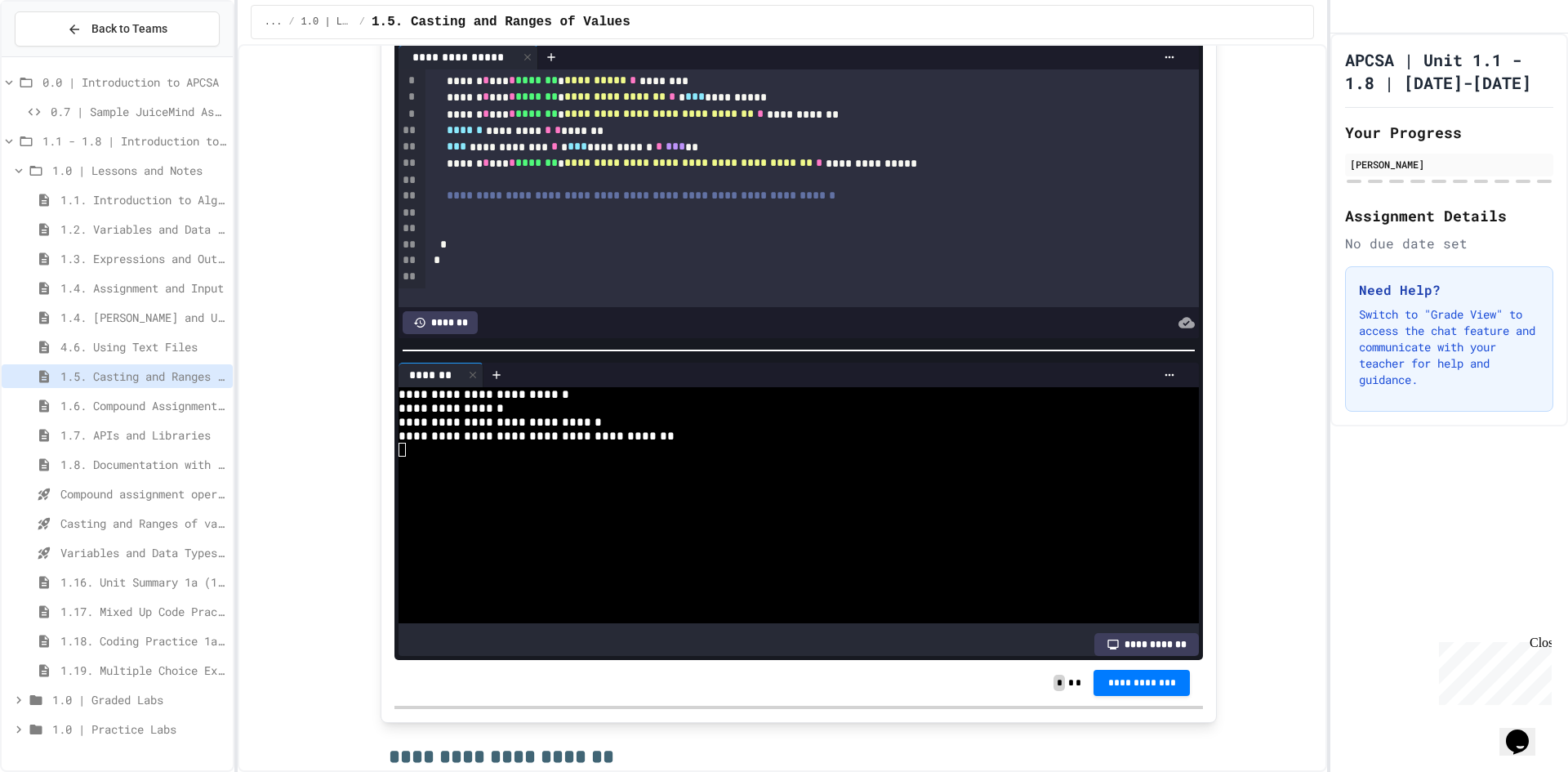
scroll to position [3023, 0]
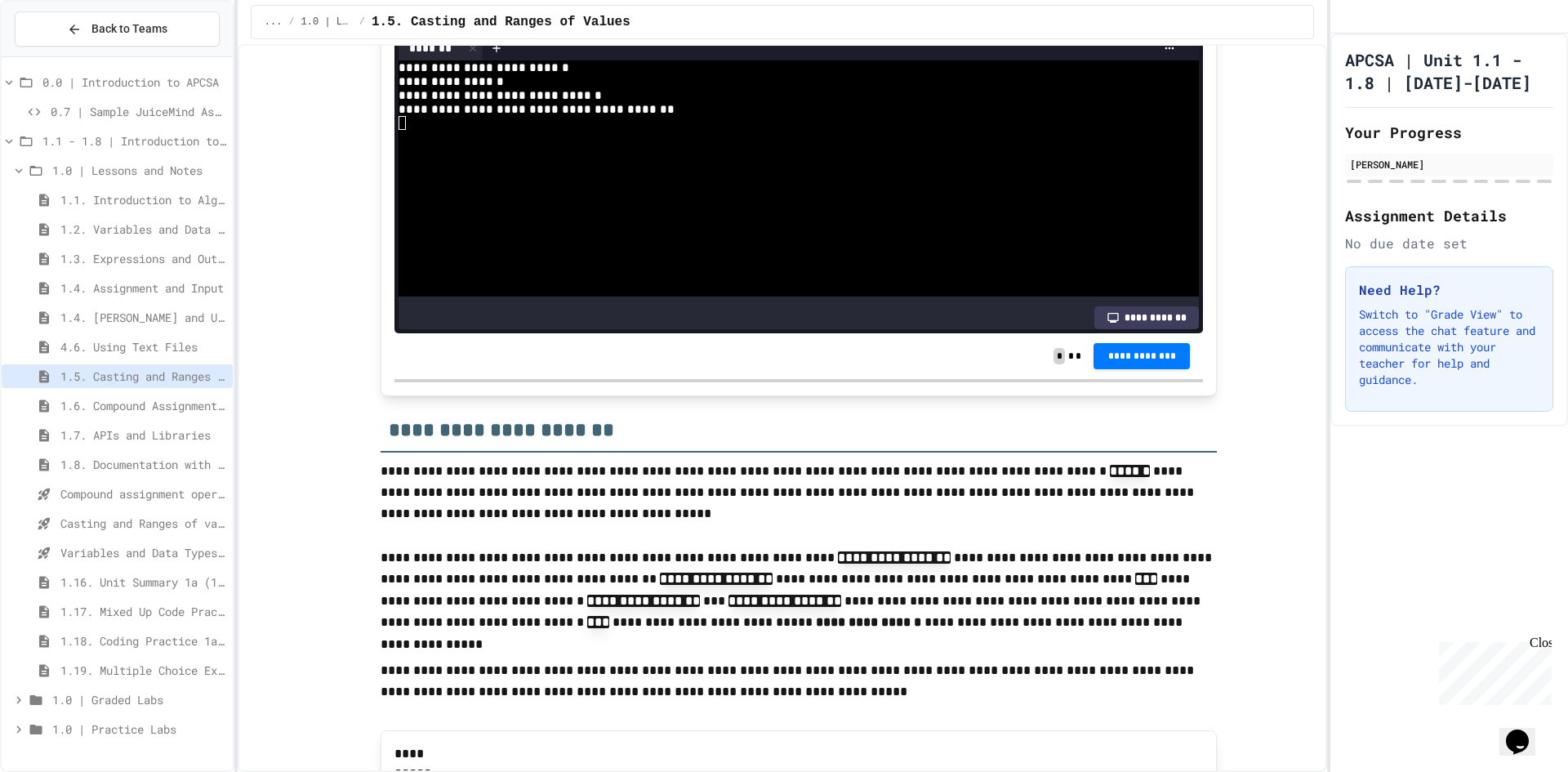
click at [95, 704] on span "1.0 | Graded Labs" at bounding box center [139, 700] width 174 height 18
click at [102, 728] on span "1.L1 | Java Basics - Fish Lab" at bounding box center [142, 728] width 166 height 18
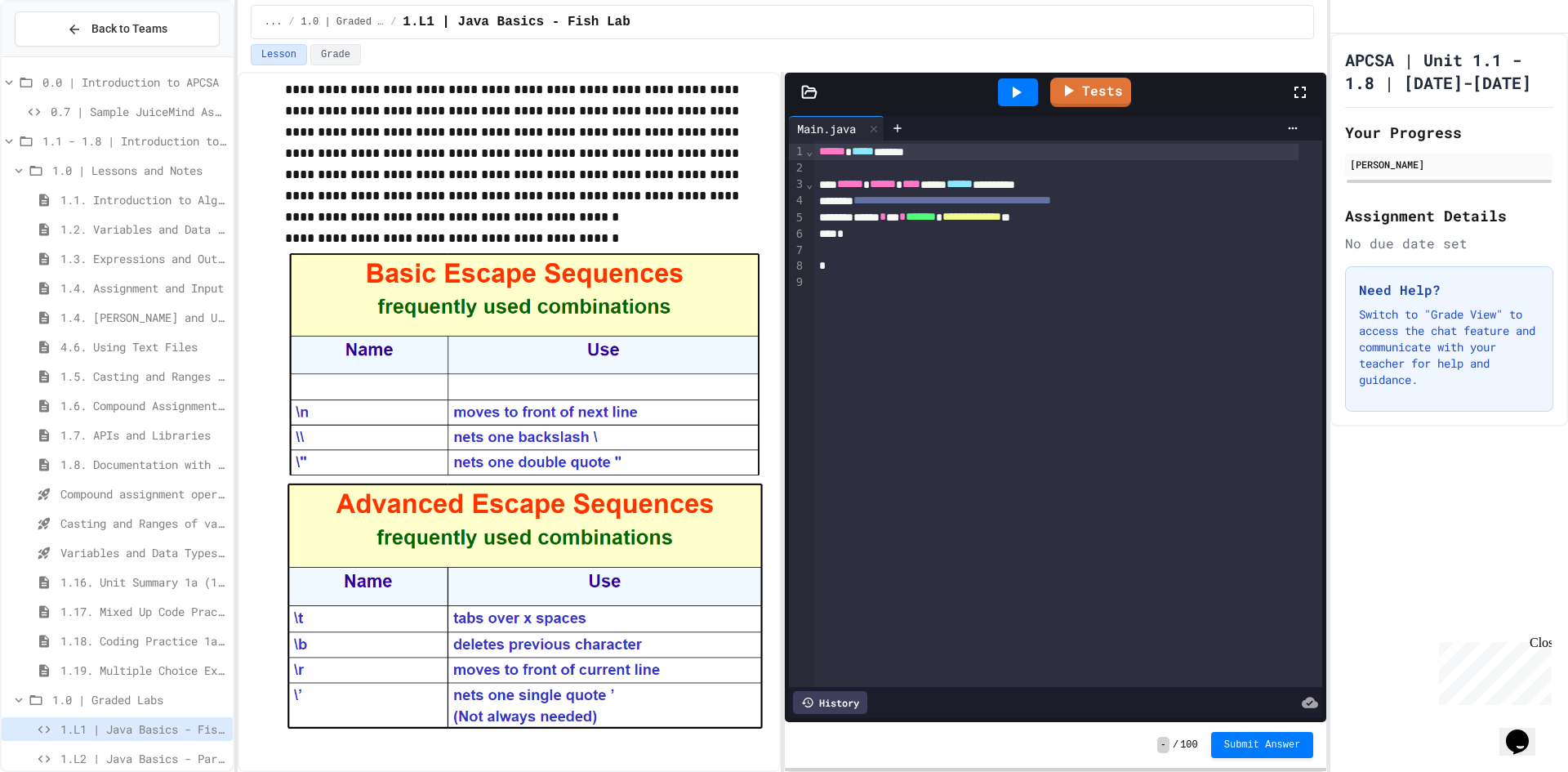
click at [117, 377] on span "1.5. Casting and Ranges of Values" at bounding box center [142, 376] width 166 height 18
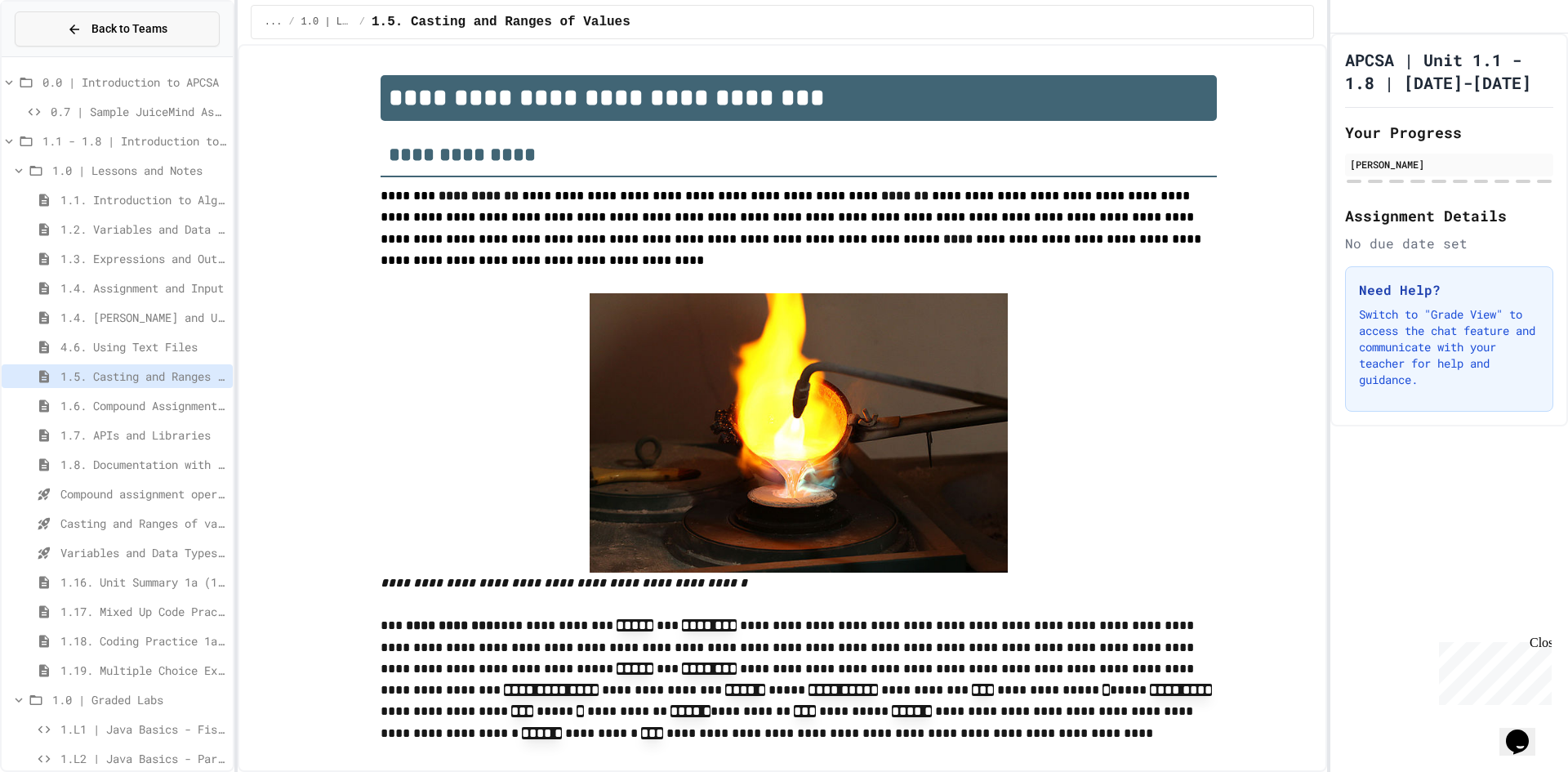
click at [38, 38] on button "Back to Teams" at bounding box center [117, 29] width 205 height 35
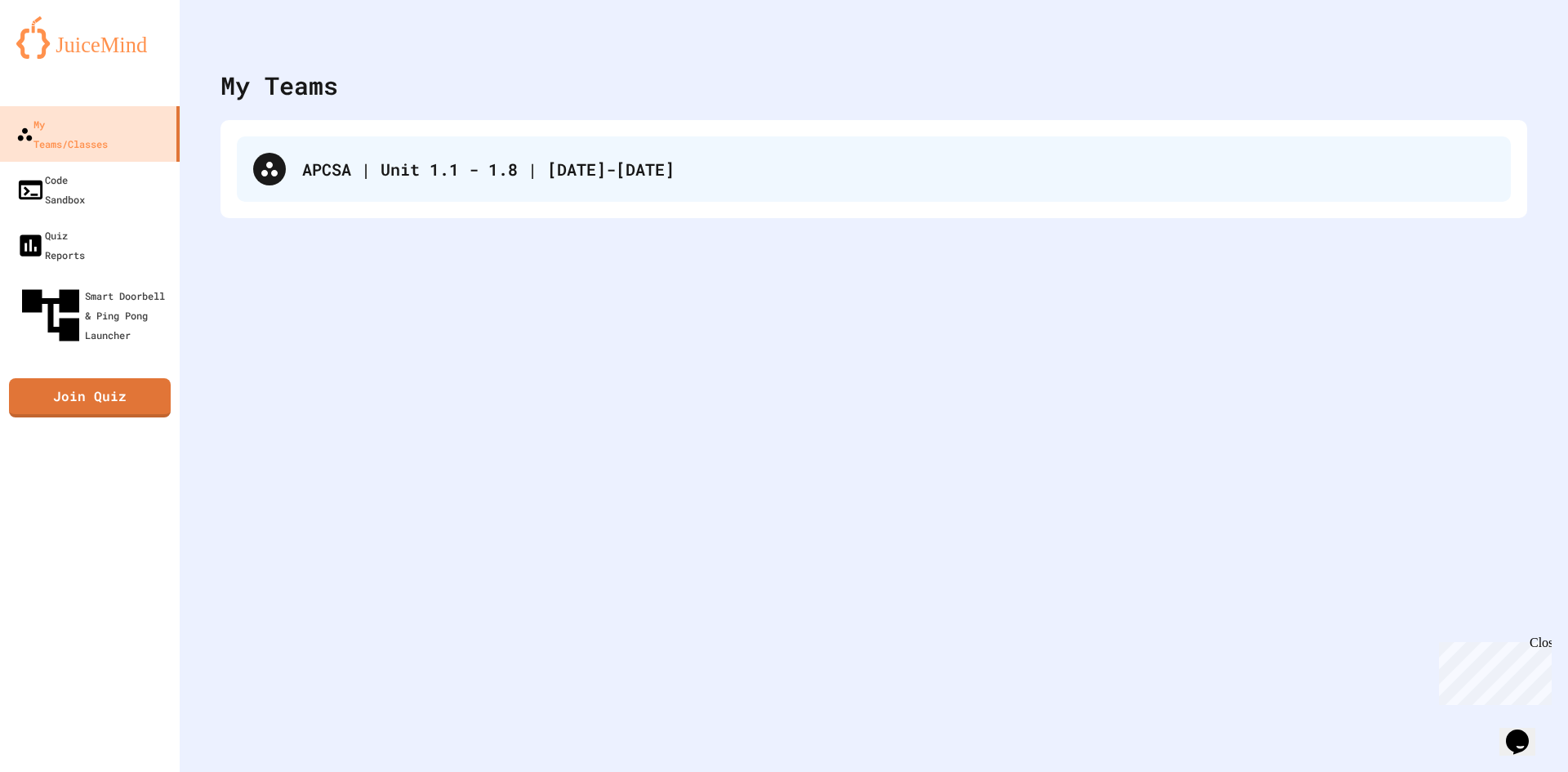
click at [607, 189] on div "APCSA | Unit 1.1 - 1.8 | [DATE]-[DATE]" at bounding box center [873, 168] width 1274 height 66
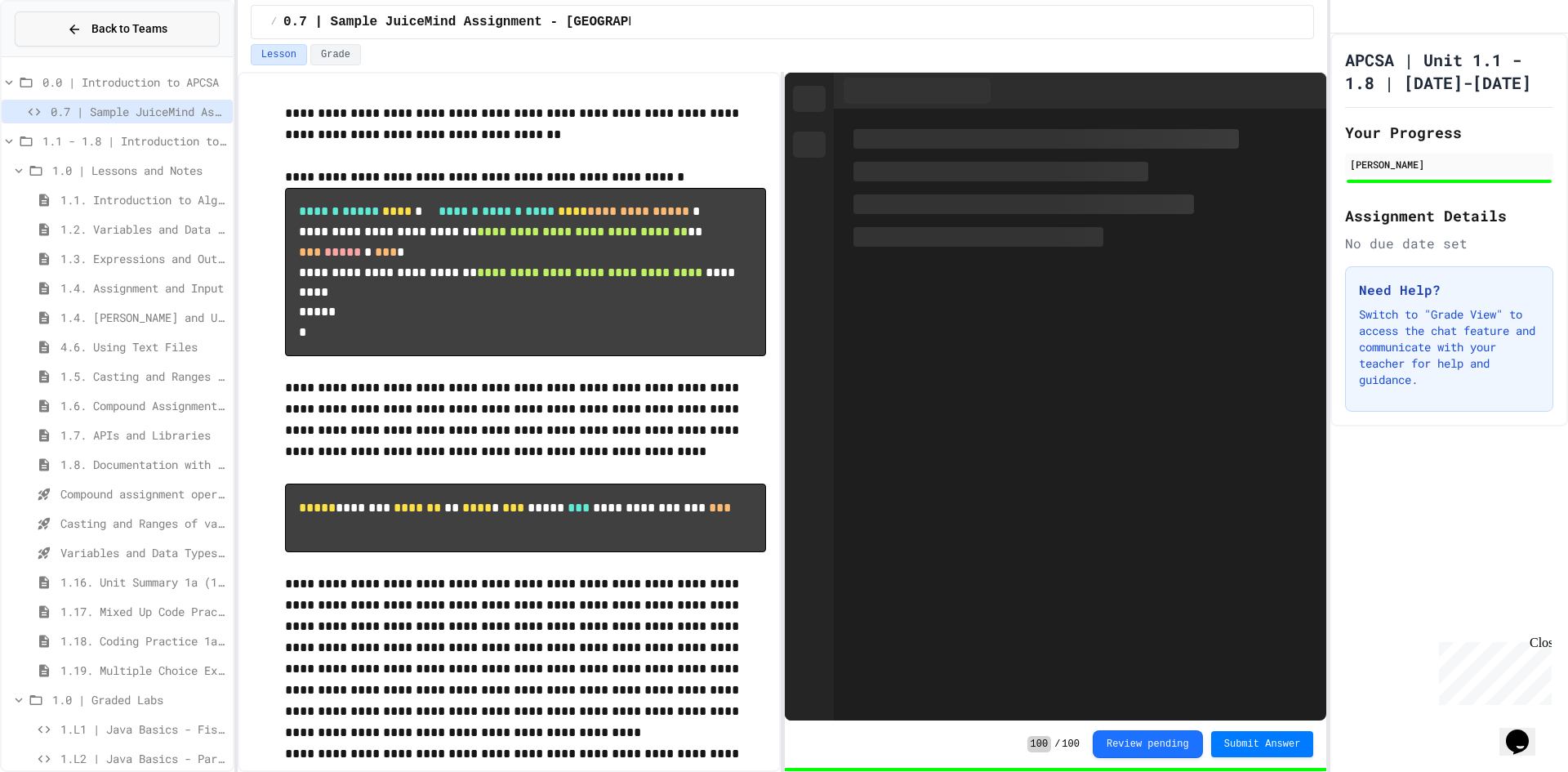
click at [52, 19] on button "Back to Teams" at bounding box center [117, 29] width 205 height 35
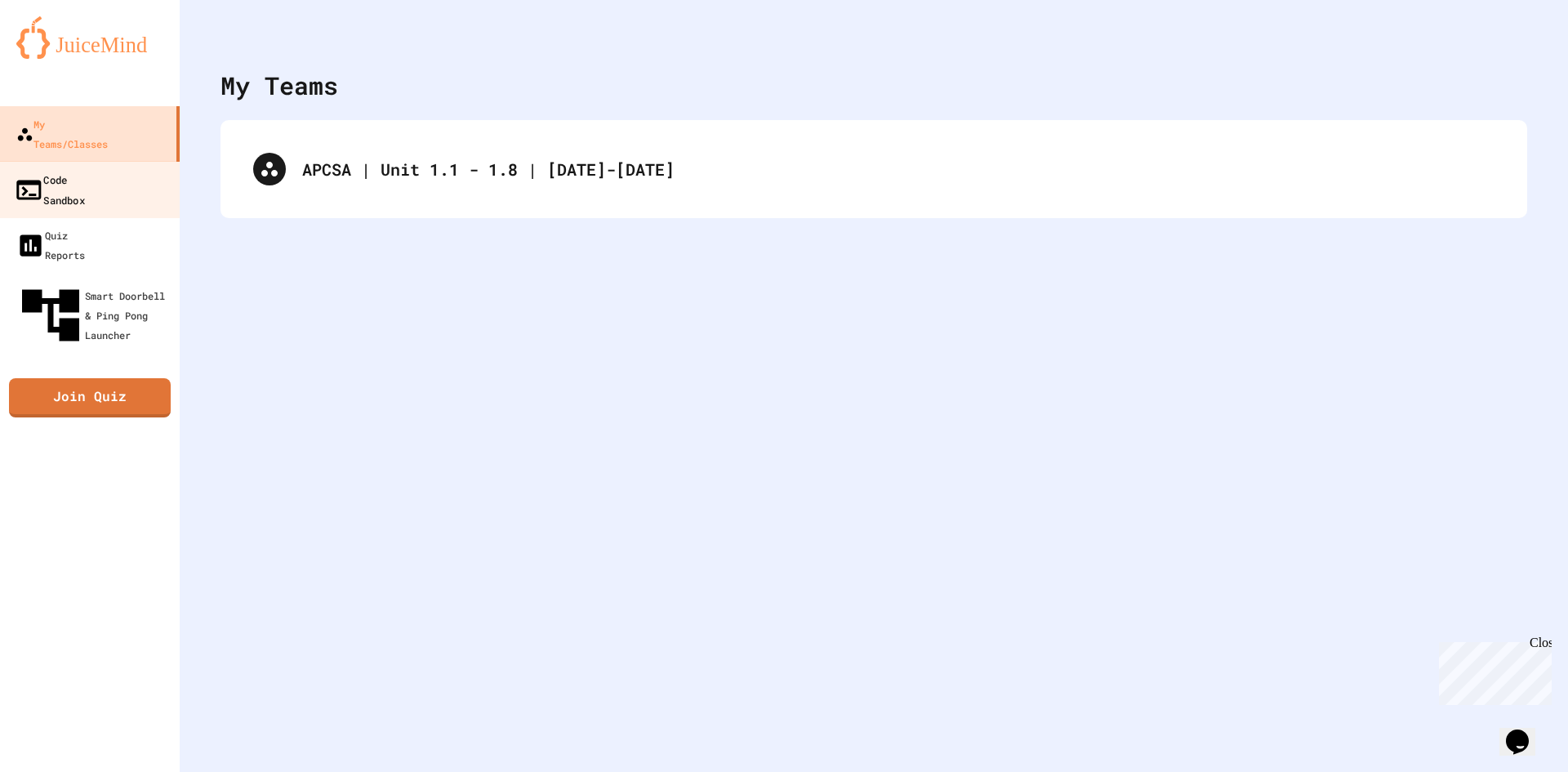
click at [60, 169] on div "Code Sandbox" at bounding box center [49, 189] width 71 height 40
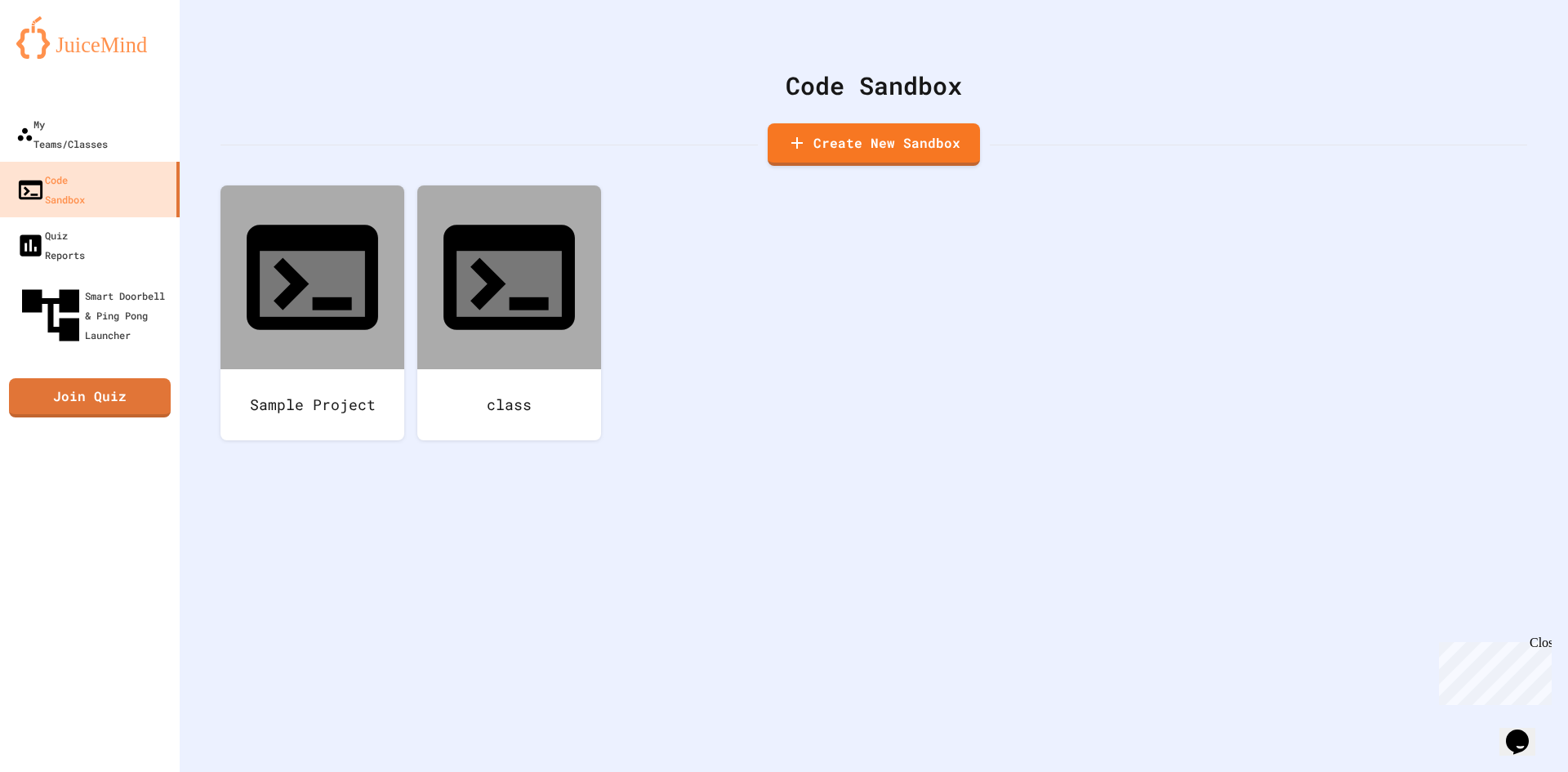
click at [1545, 650] on div "Close" at bounding box center [1539, 646] width 20 height 20
click at [36, 117] on div "My Teams/Classes" at bounding box center [61, 133] width 94 height 40
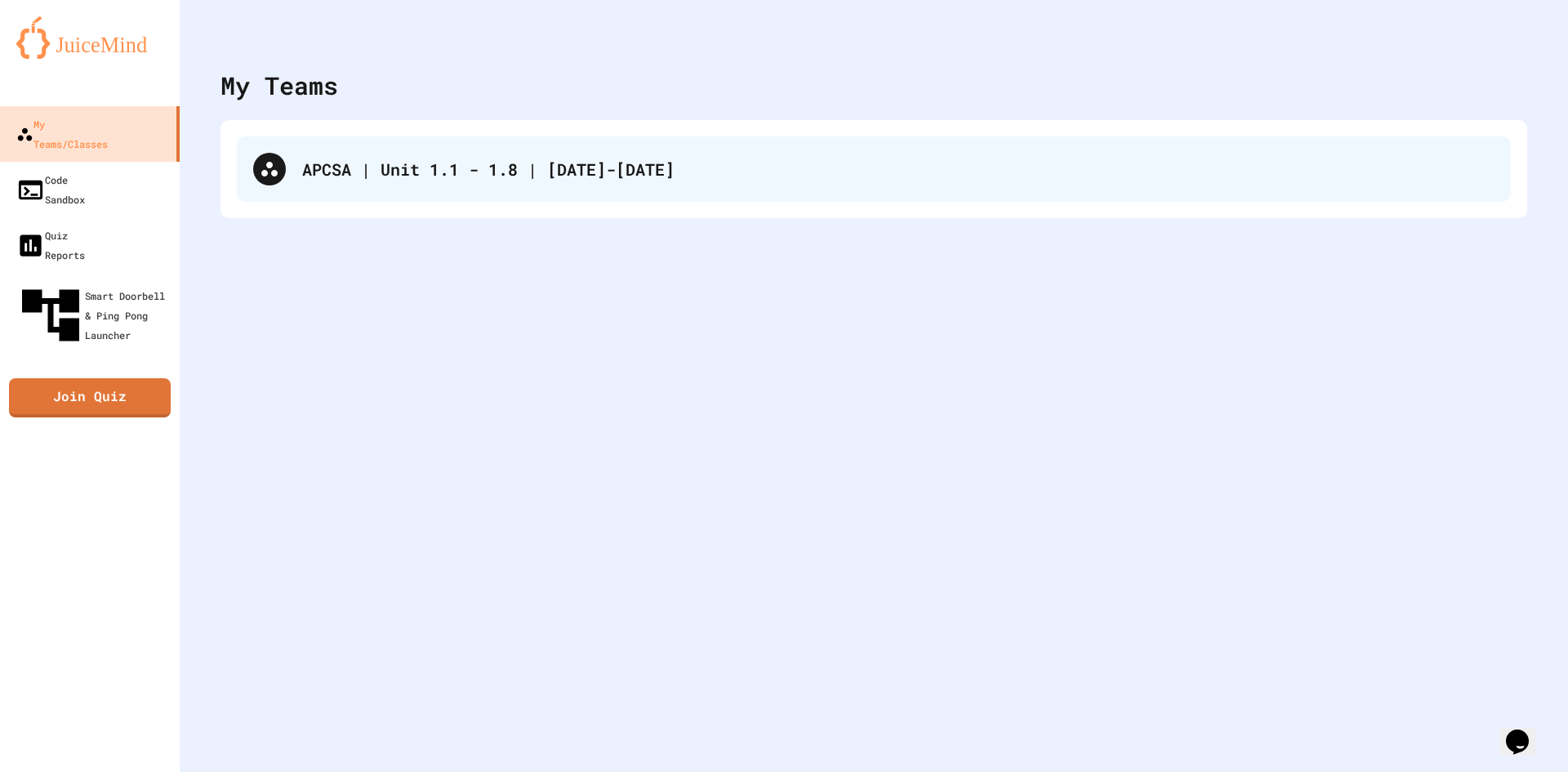
click at [581, 154] on div "APCSA | Unit 1.1 - 1.8 | [DATE]-[DATE]" at bounding box center [873, 168] width 1274 height 66
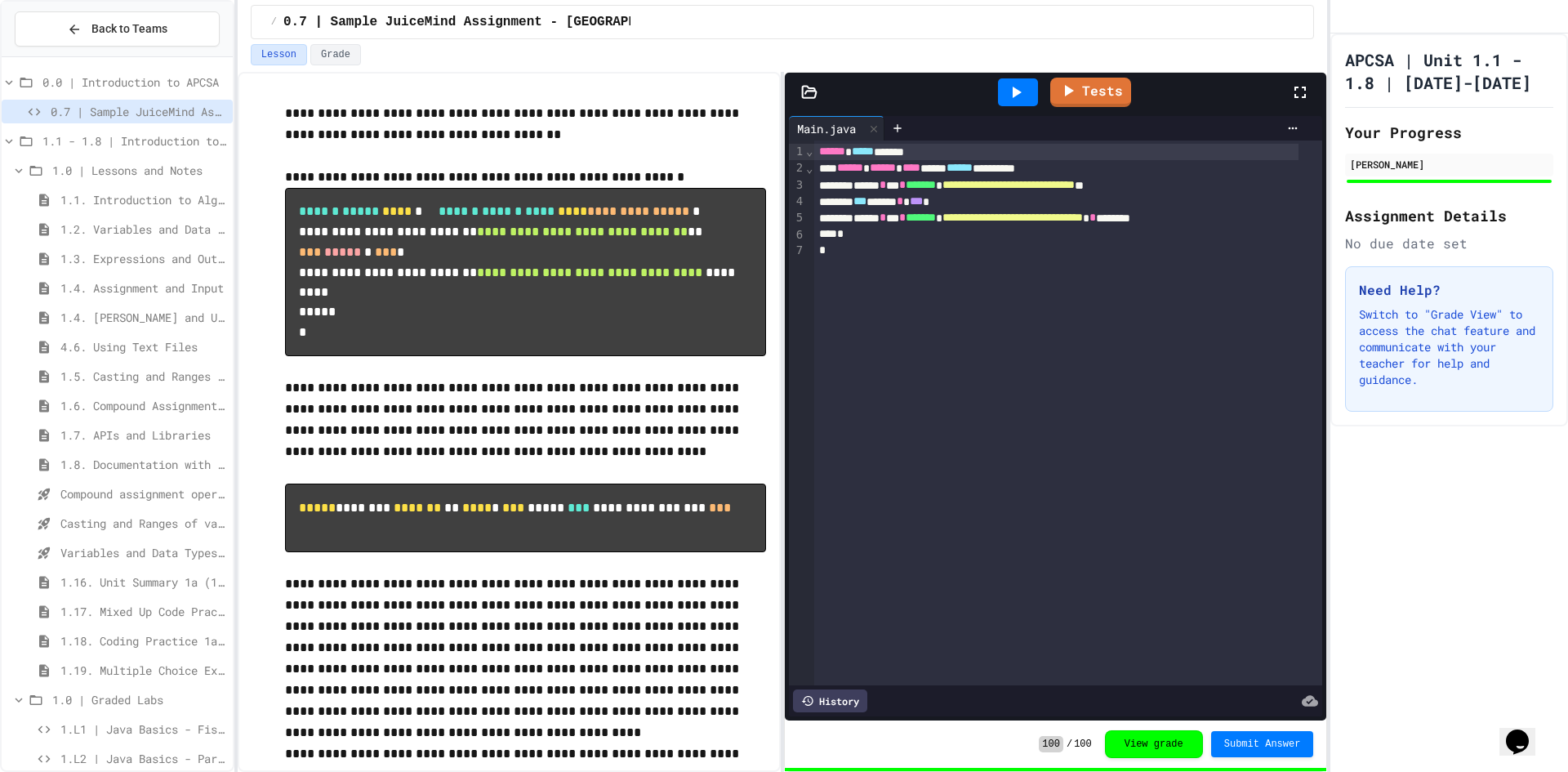
click at [101, 405] on span "1.6. Compound Assignment Operators" at bounding box center [142, 405] width 166 height 18
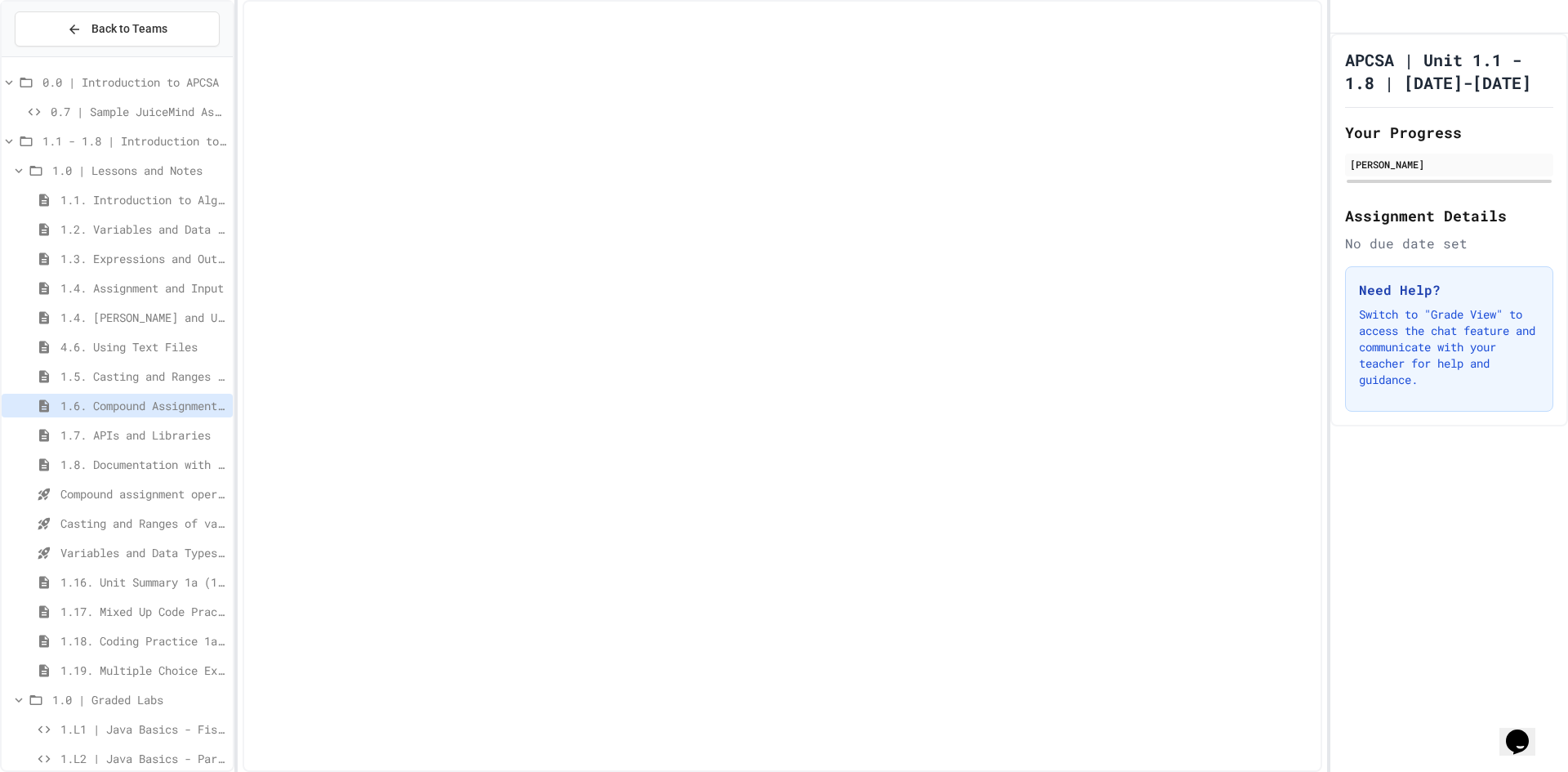
click at [103, 392] on div "1.5. Casting and Ranges of Values" at bounding box center [117, 380] width 231 height 30
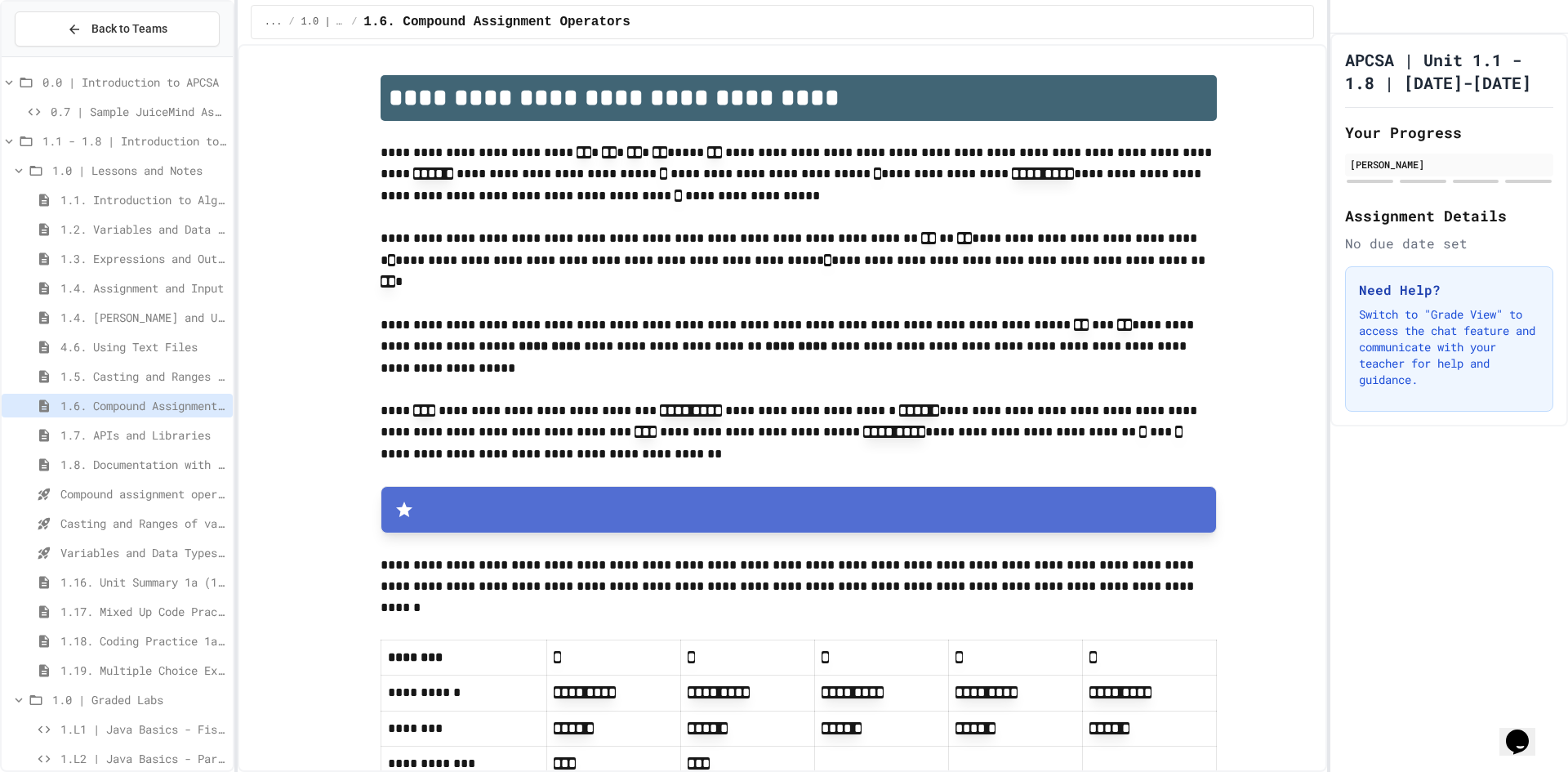
click at [104, 381] on span "1.5. Casting and Ranges of Values" at bounding box center [142, 376] width 166 height 18
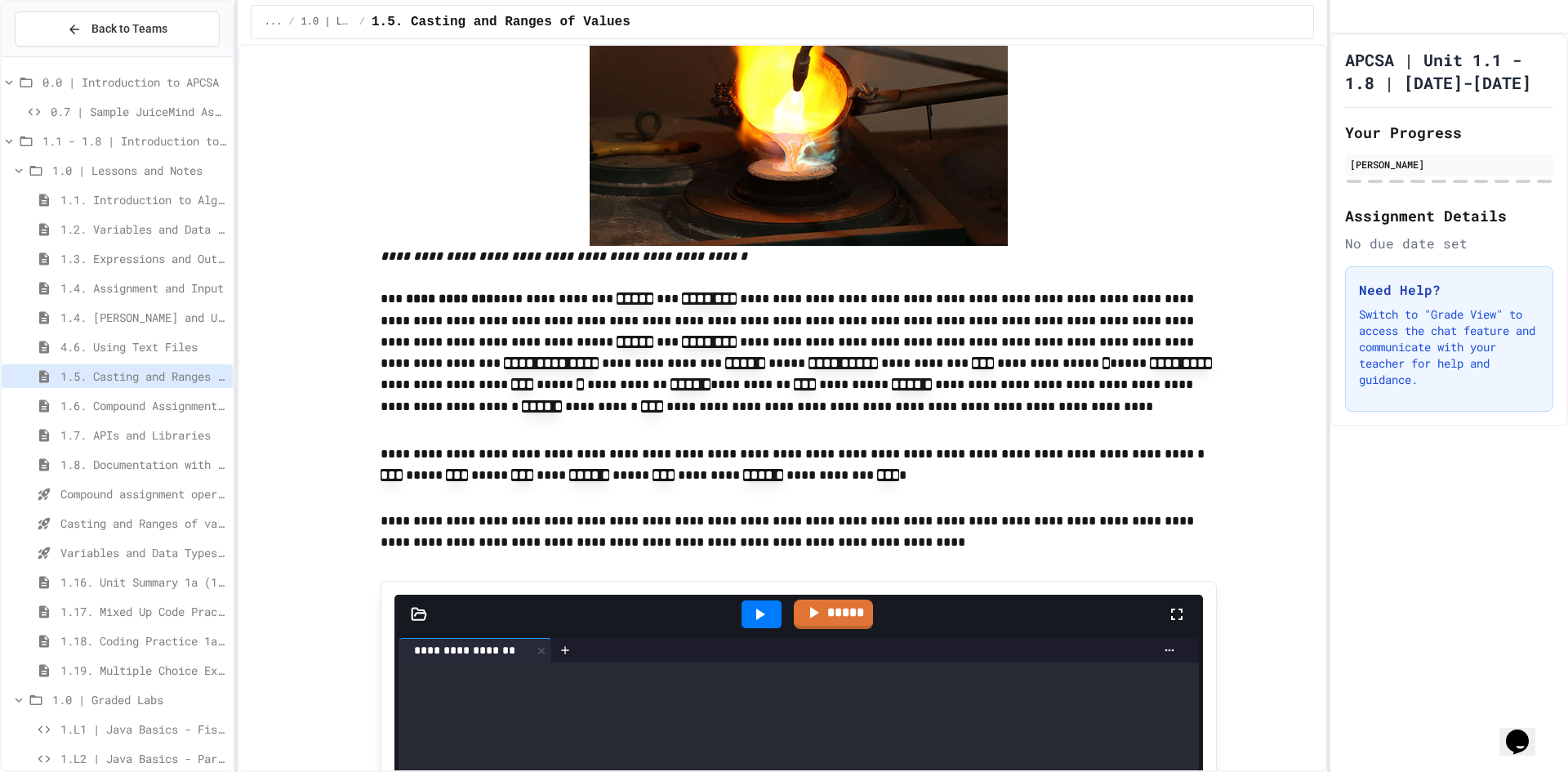
scroll to position [572, 0]
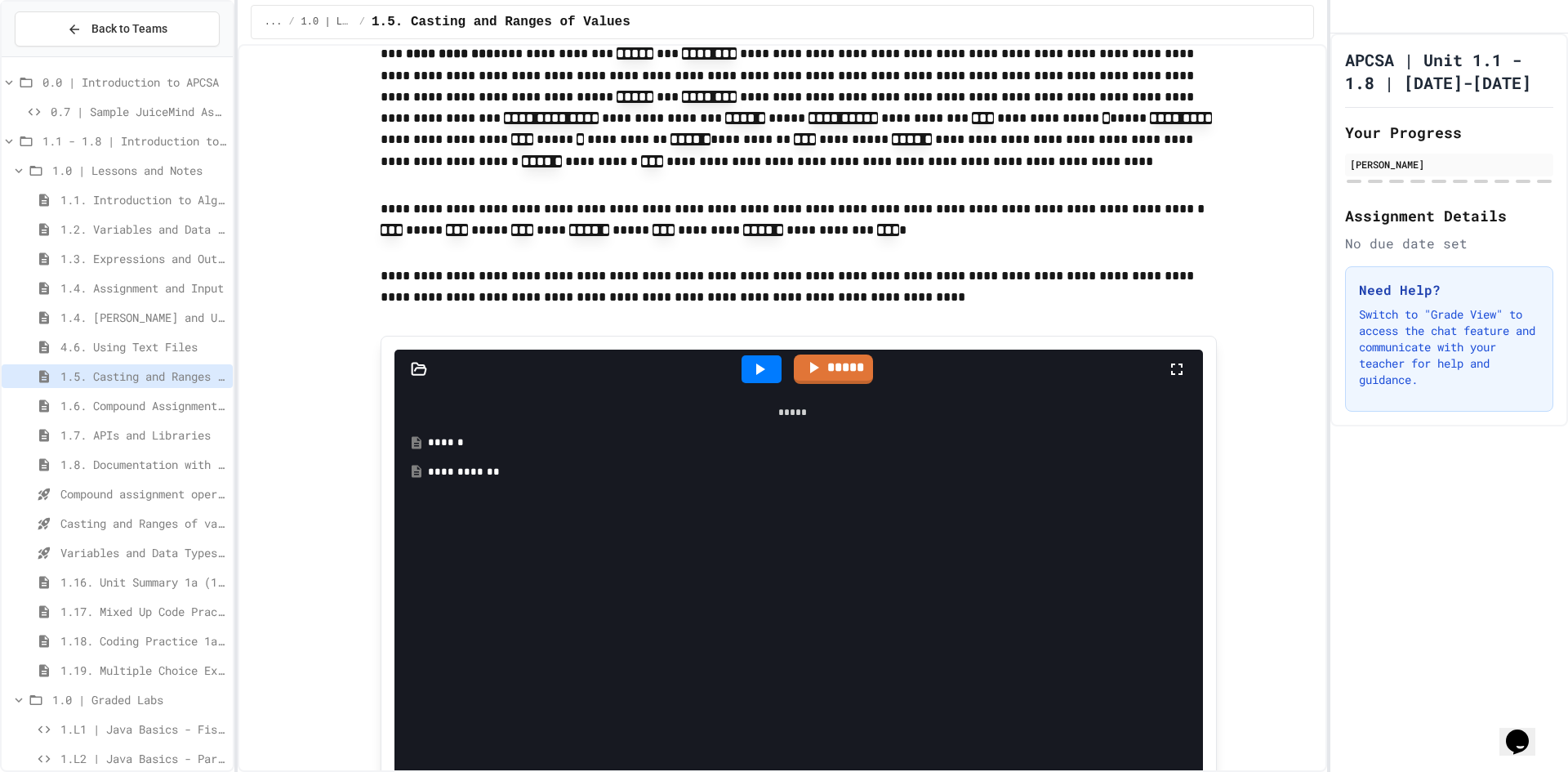
click at [442, 435] on div "******" at bounding box center [804, 443] width 753 height 17
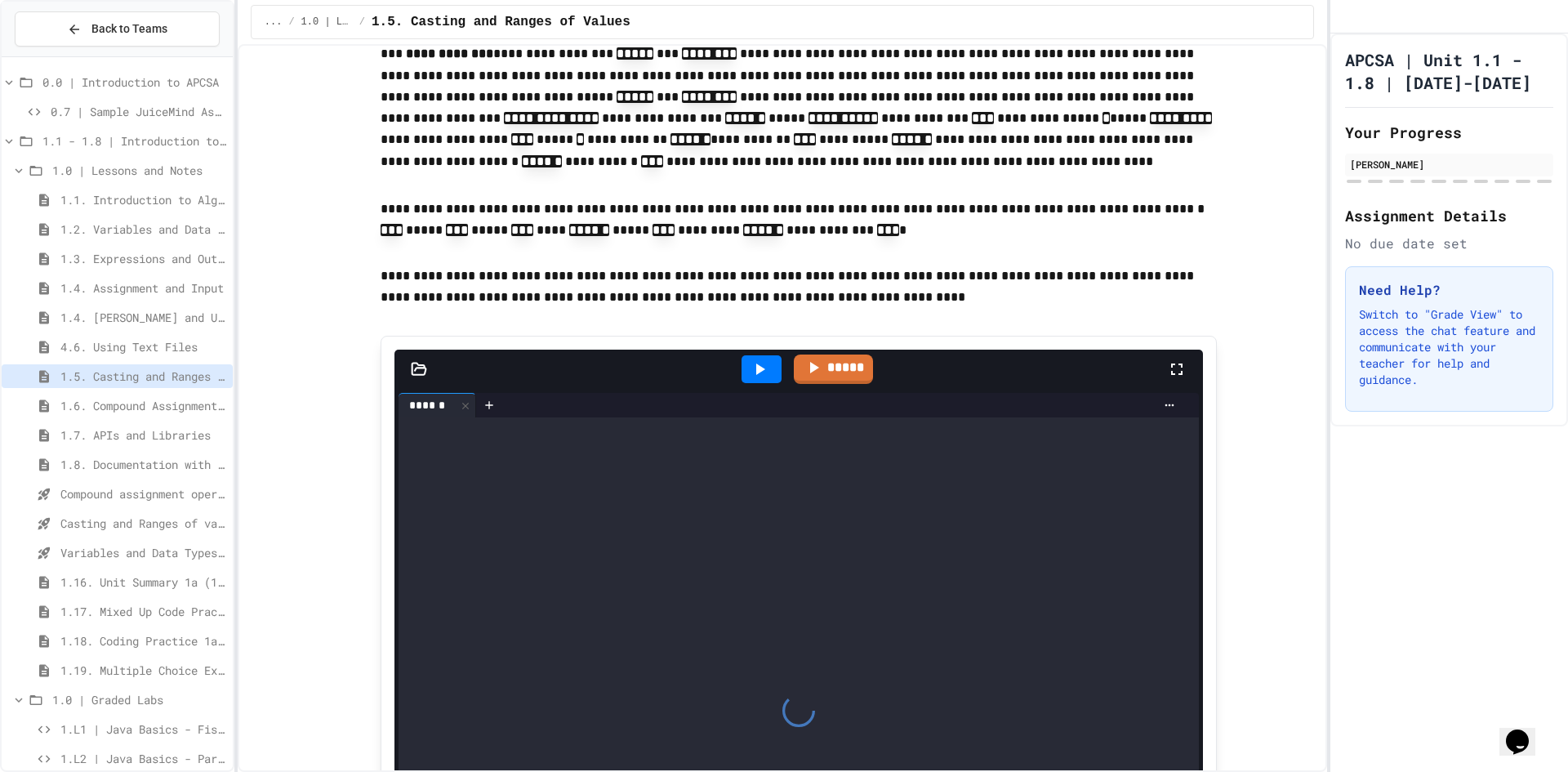
click at [456, 389] on div "****** *******" at bounding box center [798, 698] width 809 height 619
click at [456, 393] on div at bounding box center [465, 405] width 19 height 24
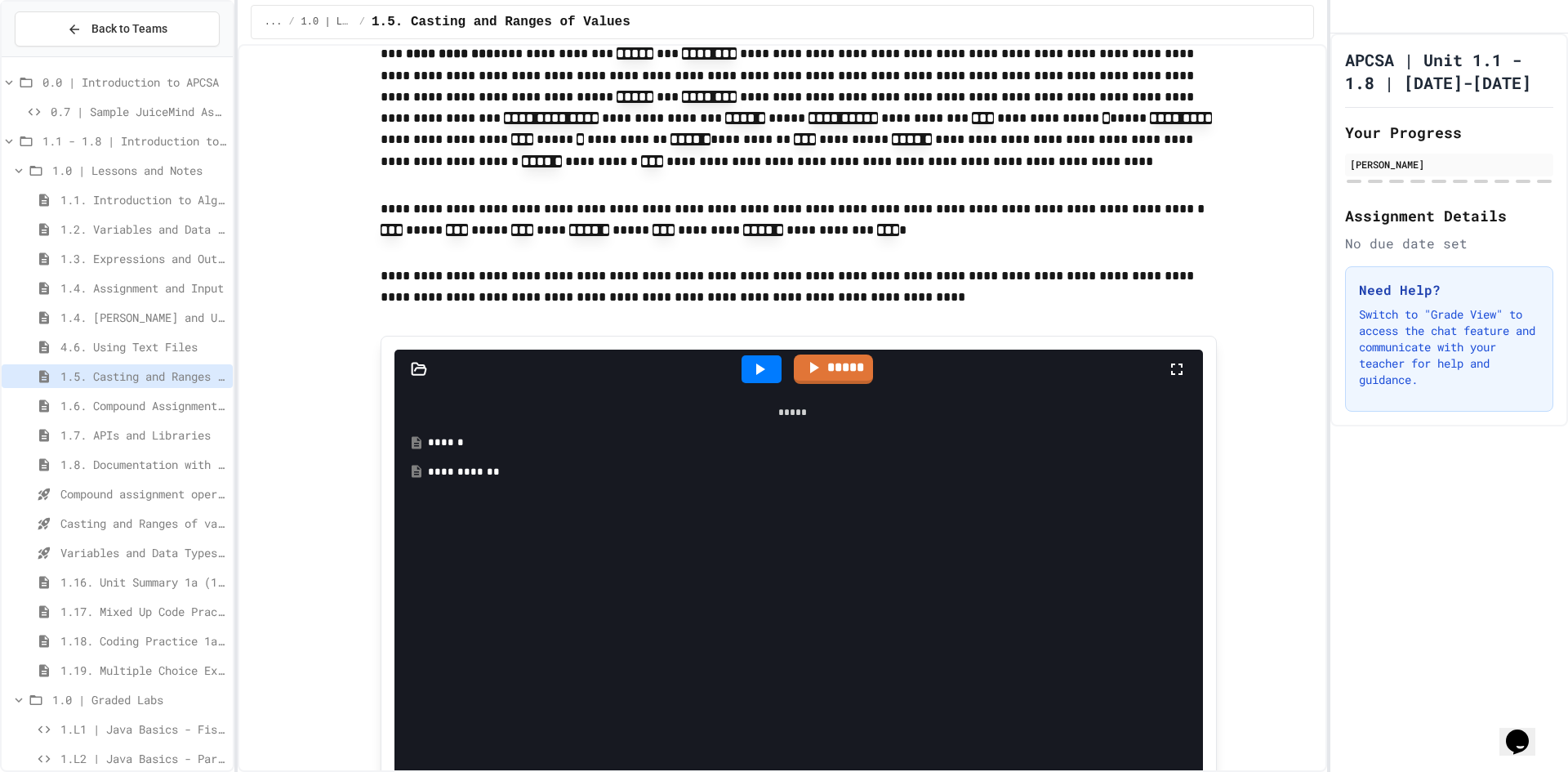
click at [469, 464] on div "**********" at bounding box center [804, 472] width 753 height 17
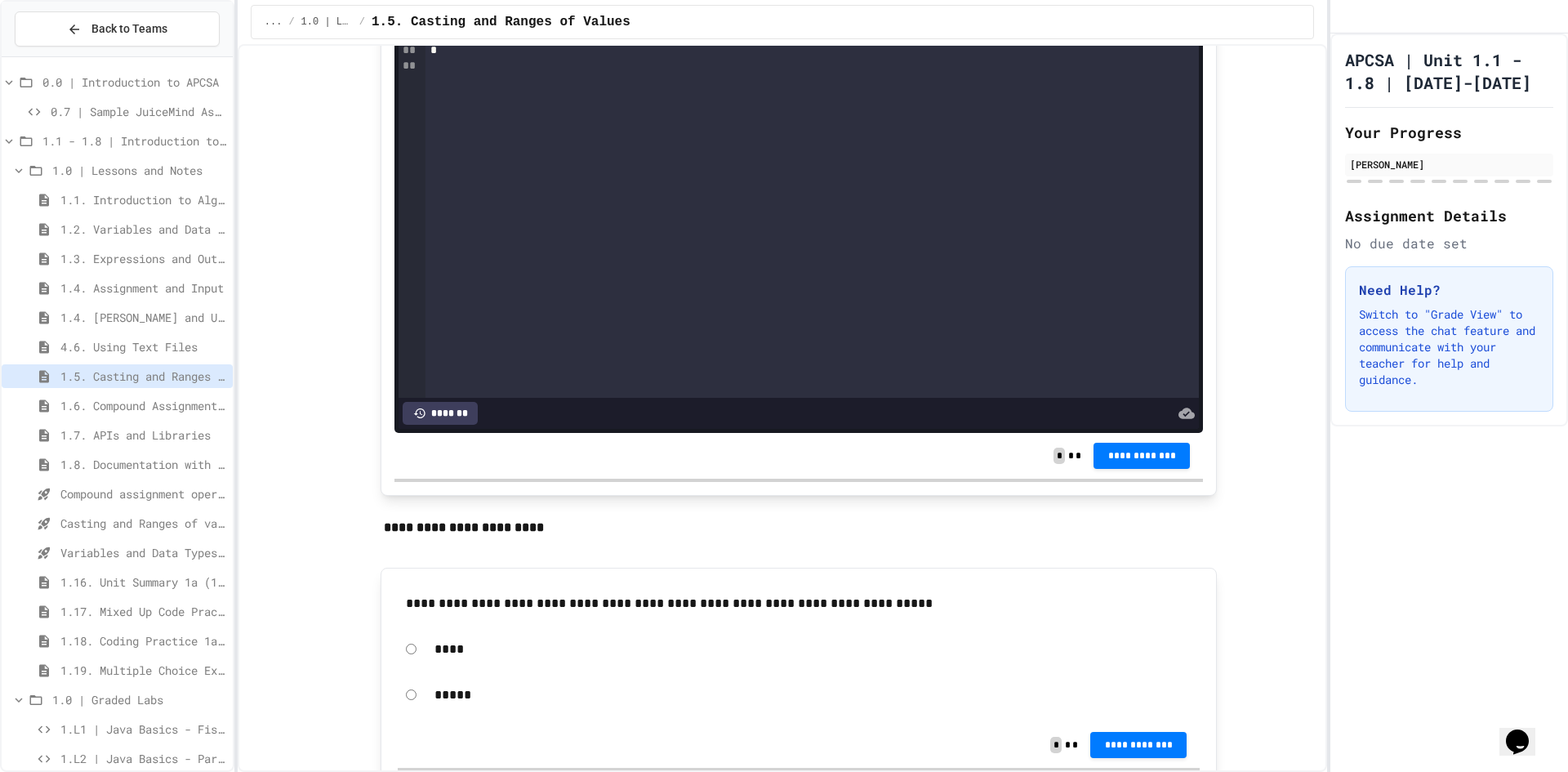
scroll to position [5148, 0]
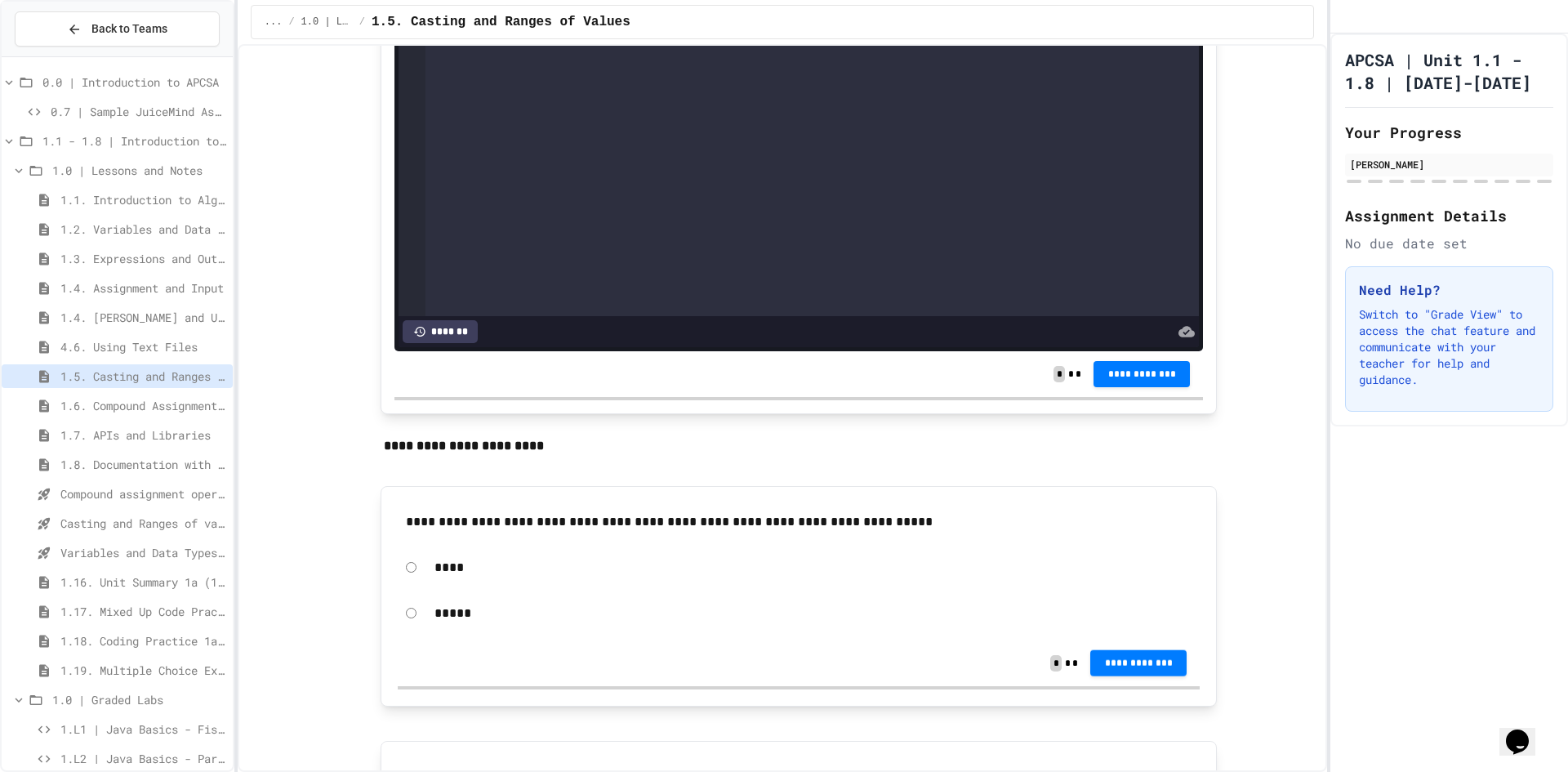
click at [1137, 686] on div "**********" at bounding box center [798, 663] width 802 height 45
click at [1134, 676] on button "**********" at bounding box center [1138, 663] width 96 height 26
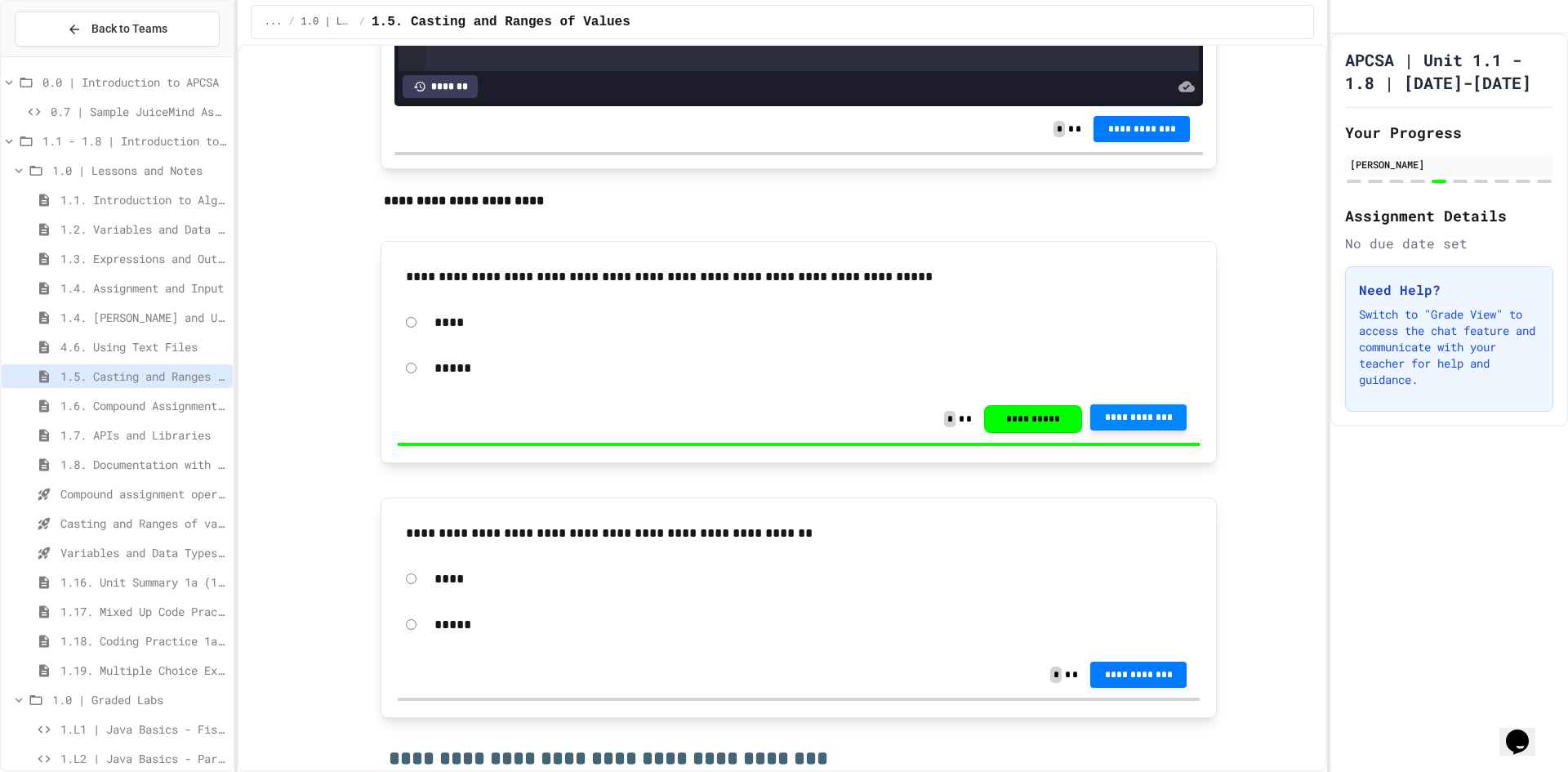
click at [1143, 688] on button "**********" at bounding box center [1138, 675] width 96 height 26
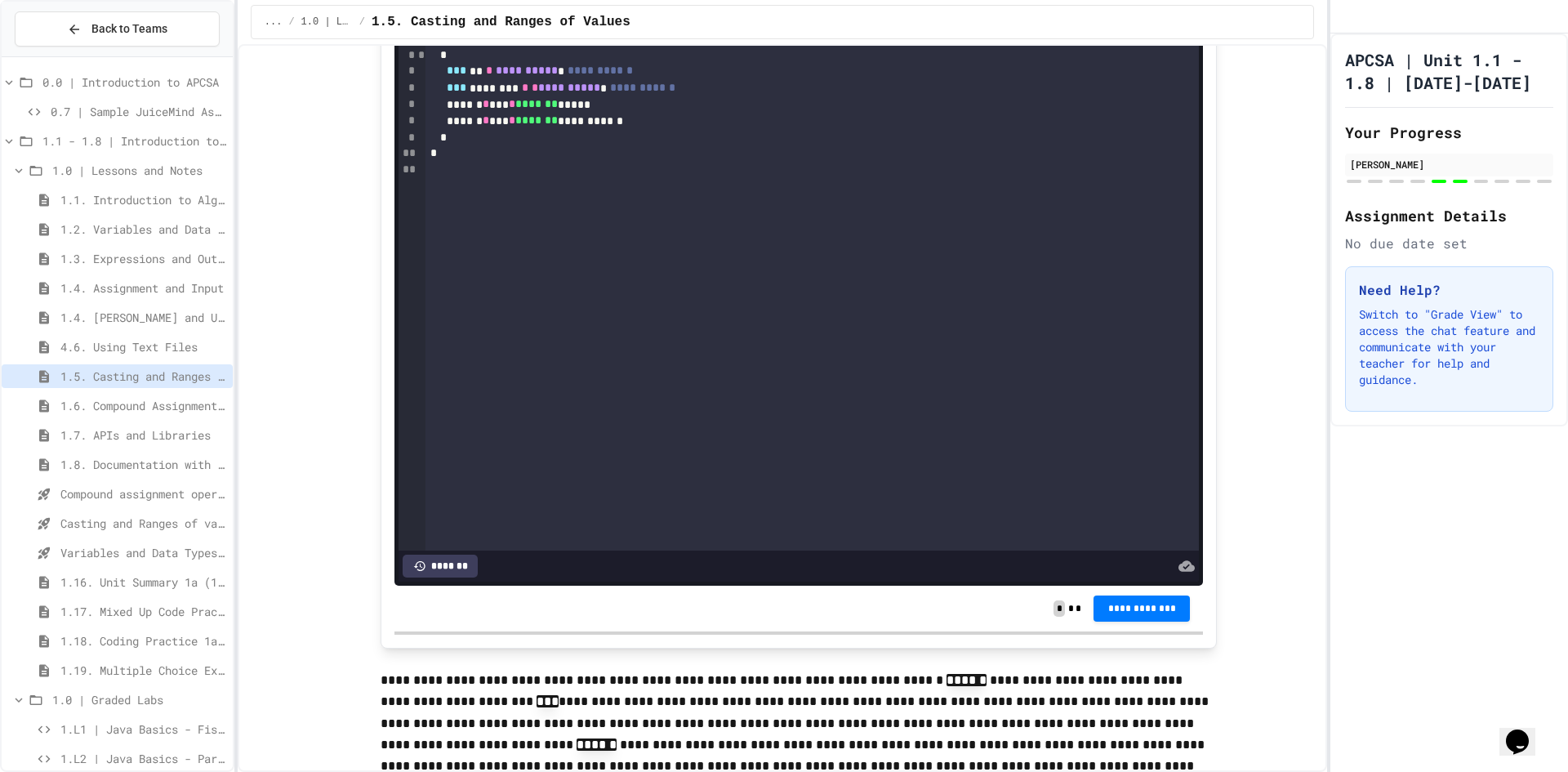
scroll to position [4166, 0]
